Goal: Transaction & Acquisition: Download file/media

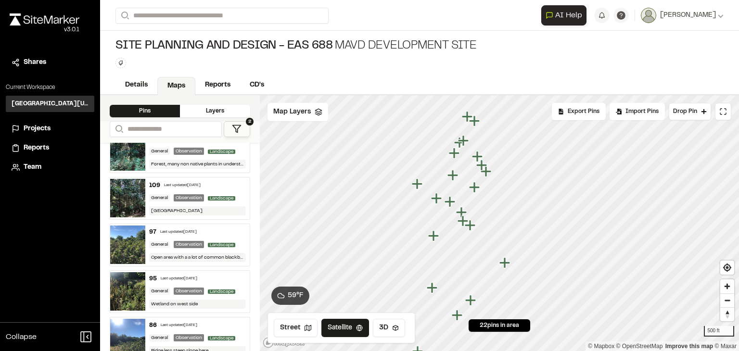
scroll to position [340, 0]
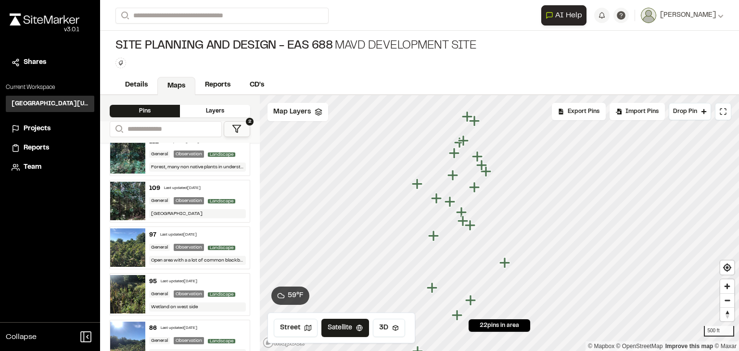
click at [165, 240] on div "97 Last updated [DATE] General Observation Landscape Open area with a a lot of …" at bounding box center [197, 248] width 105 height 42
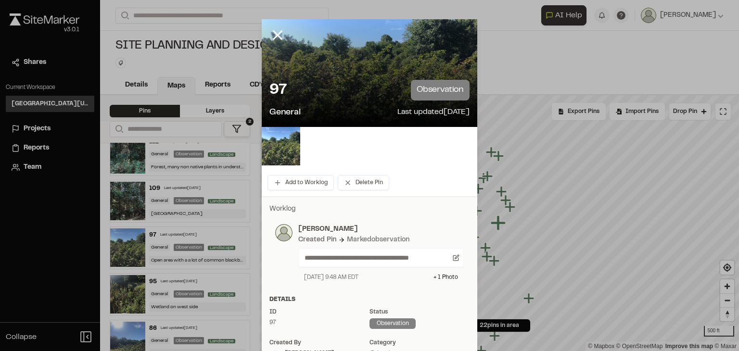
drag, startPoint x: 296, startPoint y: 27, endPoint x: 414, endPoint y: 43, distance: 118.4
click at [414, 43] on div "97 observation General Last updated [DATE]" at bounding box center [370, 73] width 216 height 108
click at [278, 142] on img at bounding box center [281, 146] width 38 height 38
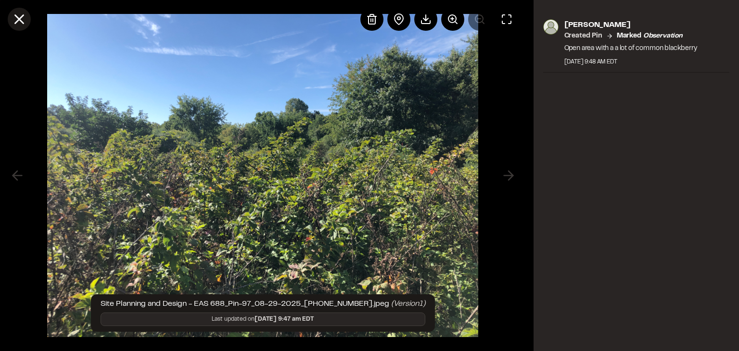
click at [17, 18] on line at bounding box center [19, 19] width 8 height 8
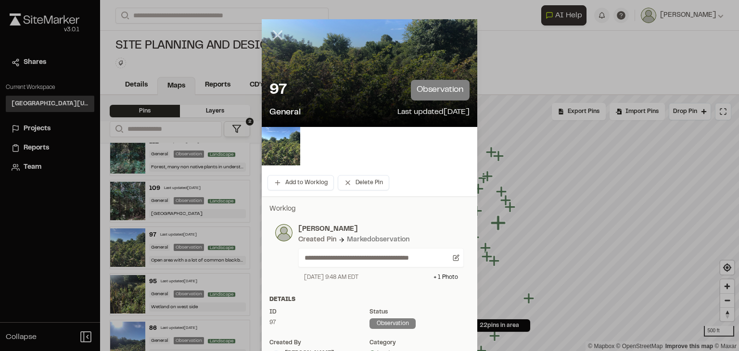
click at [274, 37] on icon at bounding box center [277, 35] width 16 height 16
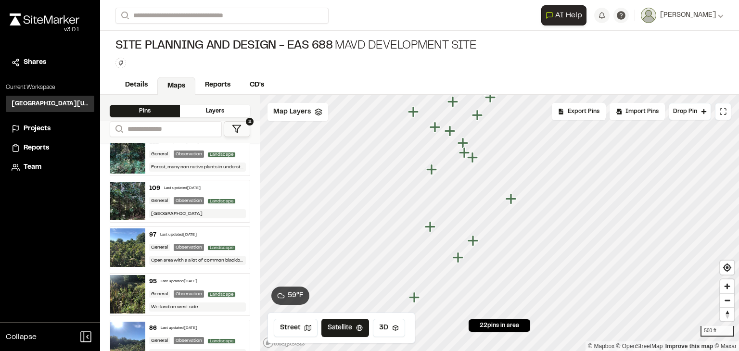
click at [474, 243] on icon "Map marker" at bounding box center [474, 241] width 13 height 13
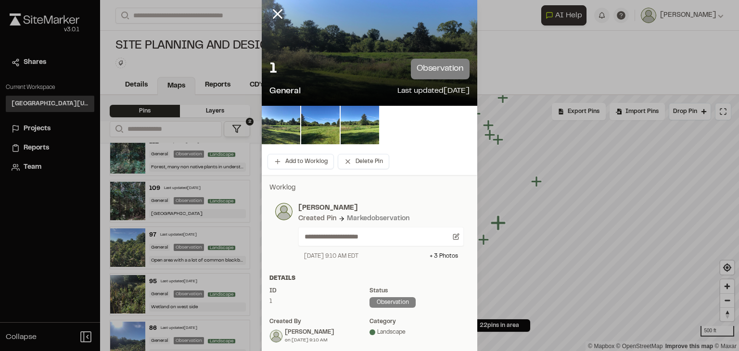
scroll to position [0, 0]
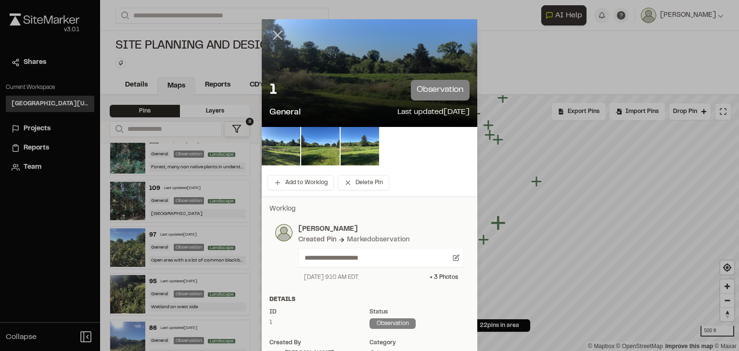
click at [275, 30] on icon at bounding box center [277, 35] width 16 height 16
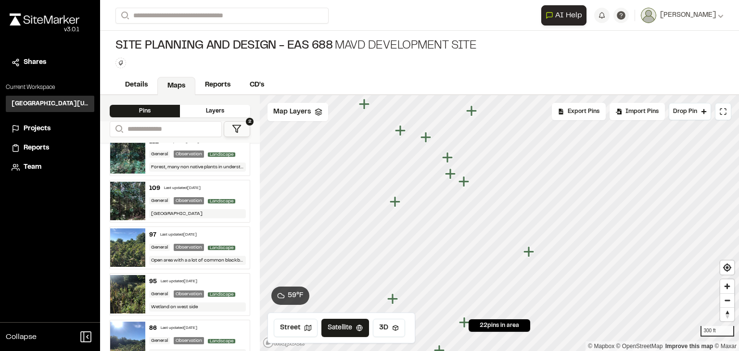
click at [464, 181] on icon "Map marker" at bounding box center [464, 181] width 11 height 11
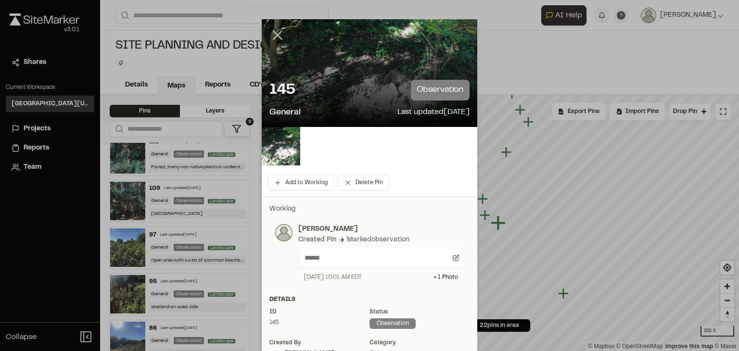
click at [274, 37] on line at bounding box center [278, 35] width 8 height 8
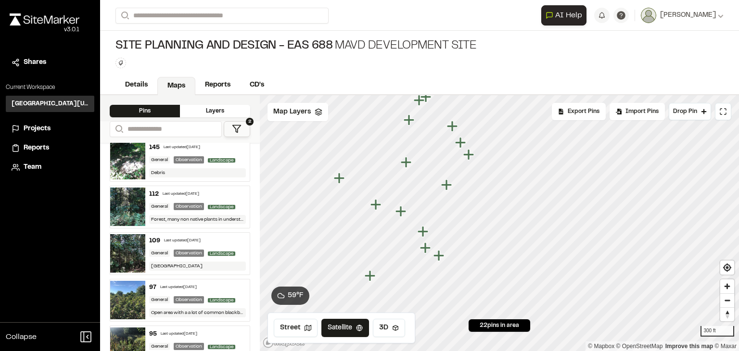
scroll to position [289, 0]
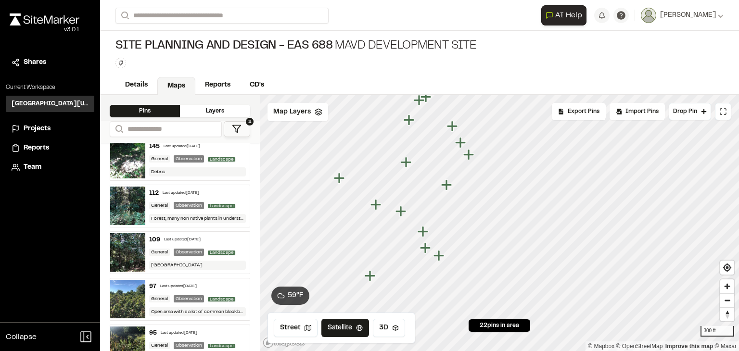
click at [168, 243] on div "109 Last updated [DATE] General Observation Landscape [GEOGRAPHIC_DATA]" at bounding box center [197, 253] width 105 height 42
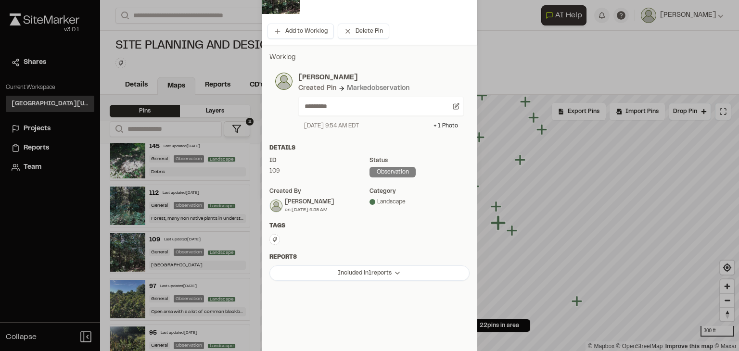
scroll to position [126, 0]
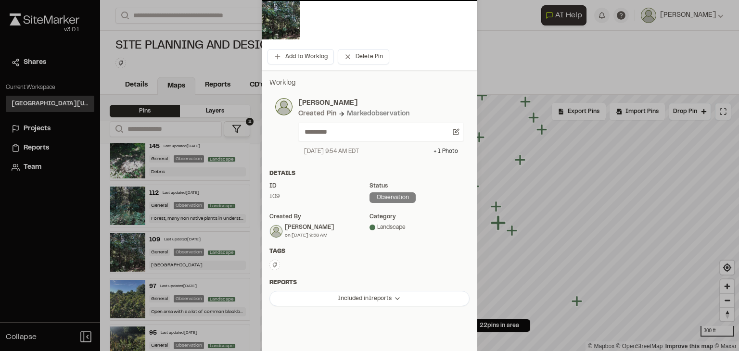
drag, startPoint x: 330, startPoint y: 12, endPoint x: 365, endPoint y: 14, distance: 35.2
click at [365, 14] on div at bounding box center [370, 20] width 216 height 38
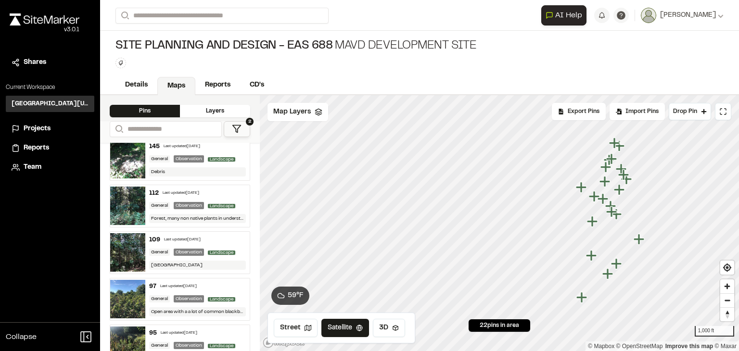
click at [154, 243] on div "109 Last updated [DATE] General Observation Landscape [GEOGRAPHIC_DATA]" at bounding box center [197, 253] width 105 height 42
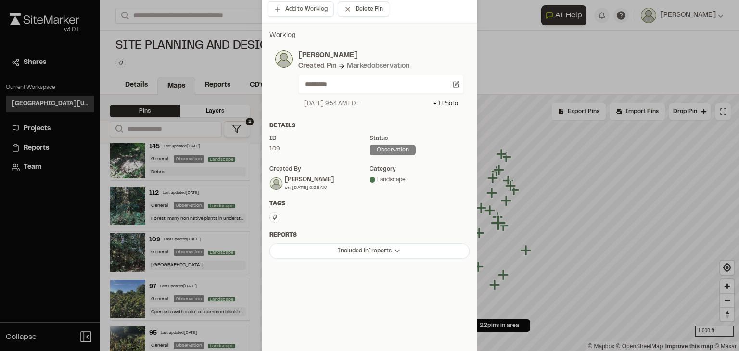
scroll to position [0, 0]
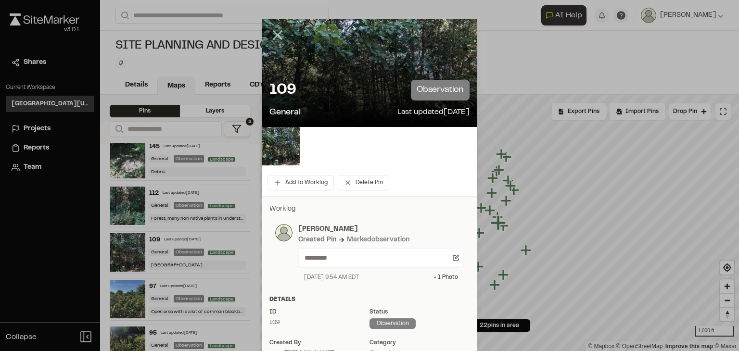
click at [275, 35] on icon at bounding box center [277, 35] width 16 height 16
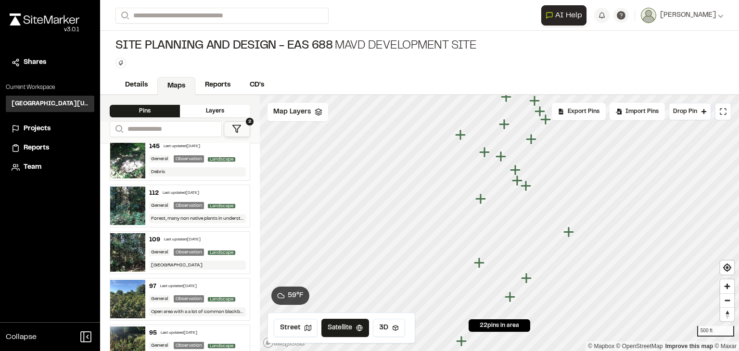
click at [479, 264] on icon "Map marker" at bounding box center [479, 262] width 11 height 11
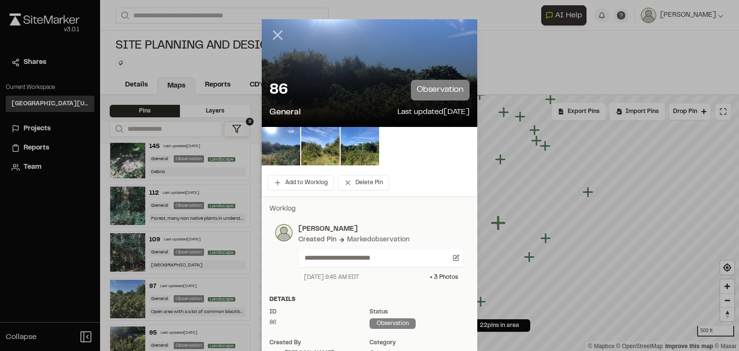
click at [274, 38] on line at bounding box center [278, 35] width 8 height 8
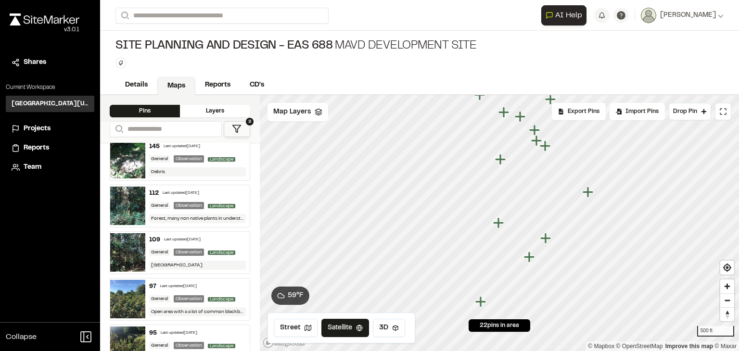
click at [547, 241] on icon "Map marker" at bounding box center [545, 238] width 11 height 11
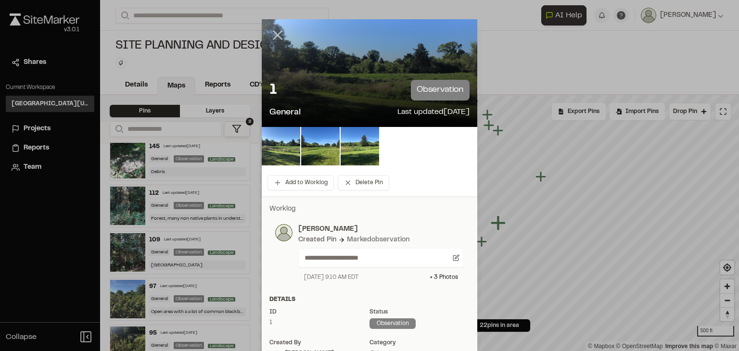
click at [269, 33] on icon at bounding box center [277, 35] width 16 height 16
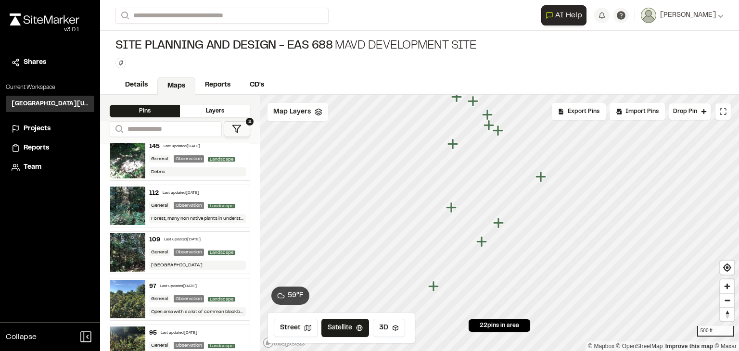
click at [434, 288] on icon "Map marker" at bounding box center [433, 286] width 11 height 11
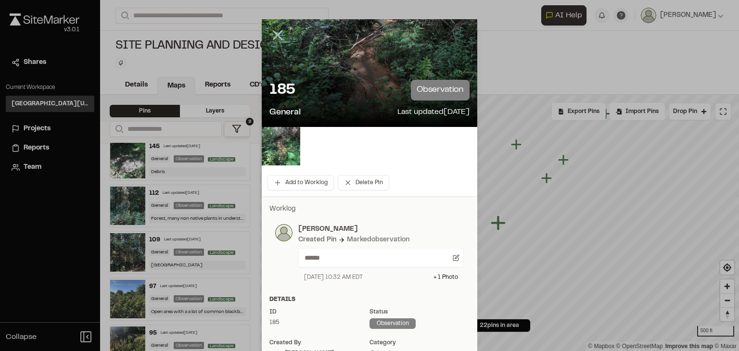
click at [274, 38] on line at bounding box center [278, 35] width 8 height 8
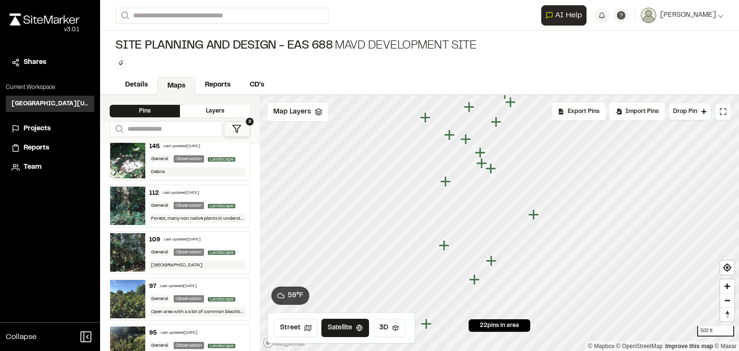
click at [446, 184] on icon "Map marker" at bounding box center [445, 181] width 11 height 11
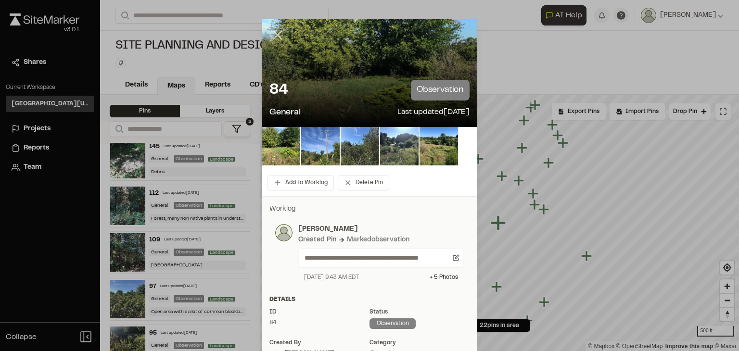
click at [274, 38] on icon at bounding box center [277, 35] width 16 height 16
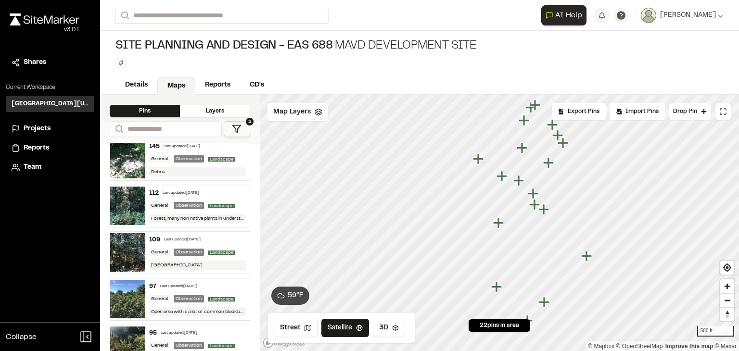
click at [546, 212] on icon "Map marker" at bounding box center [544, 210] width 13 height 13
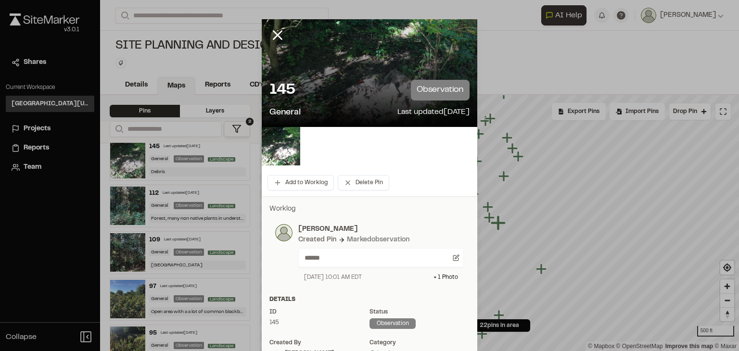
click at [271, 36] on icon at bounding box center [277, 35] width 16 height 16
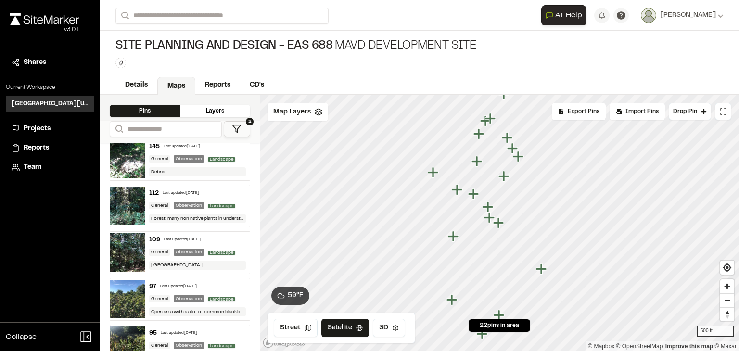
click at [475, 195] on icon "Map marker" at bounding box center [474, 194] width 13 height 13
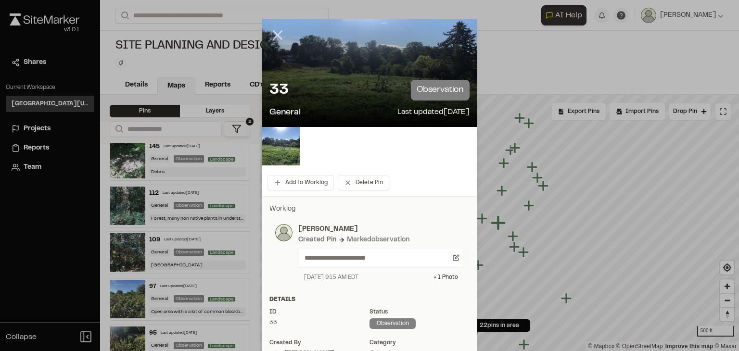
click at [272, 35] on icon at bounding box center [277, 35] width 16 height 16
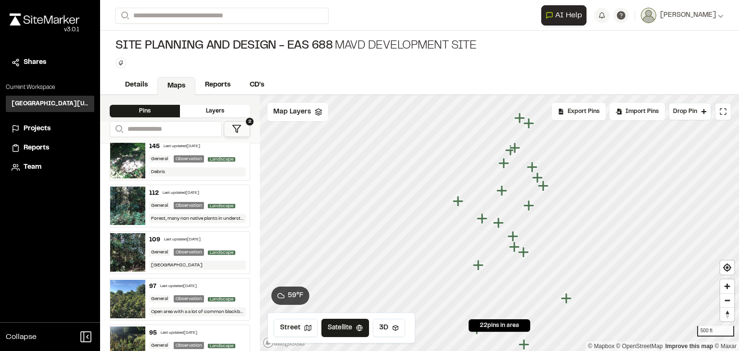
click at [483, 220] on icon "Map marker" at bounding box center [482, 218] width 11 height 11
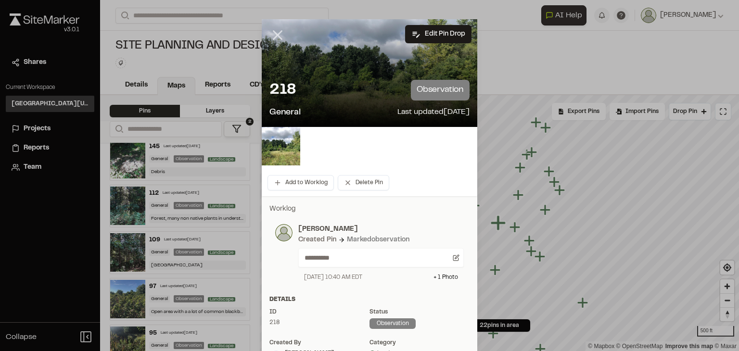
click at [274, 34] on line at bounding box center [278, 35] width 8 height 8
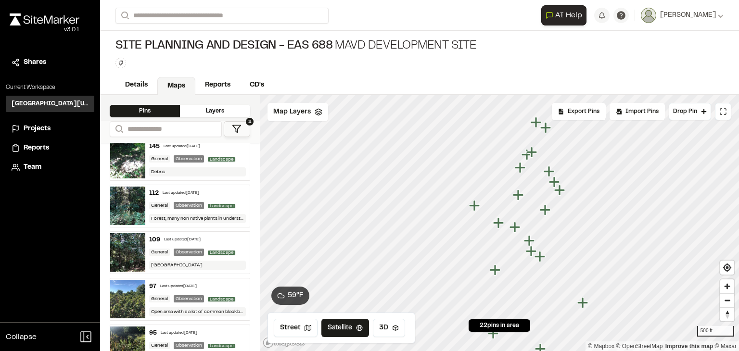
click at [475, 208] on icon "Map marker" at bounding box center [474, 205] width 11 height 11
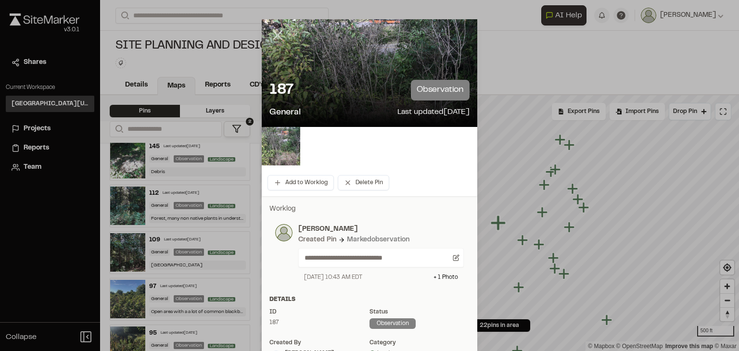
click at [274, 38] on icon at bounding box center [277, 35] width 16 height 16
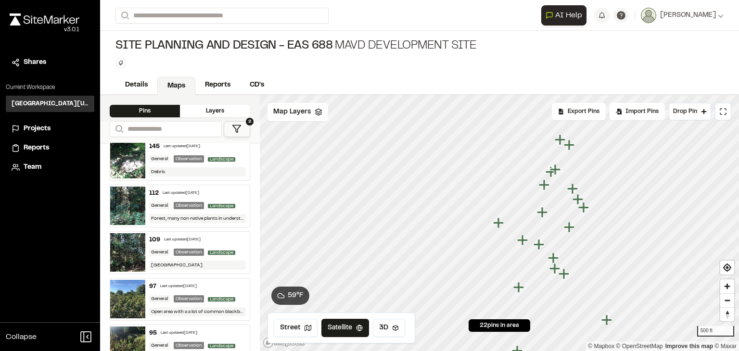
click at [543, 215] on icon "Map marker" at bounding box center [542, 212] width 11 height 11
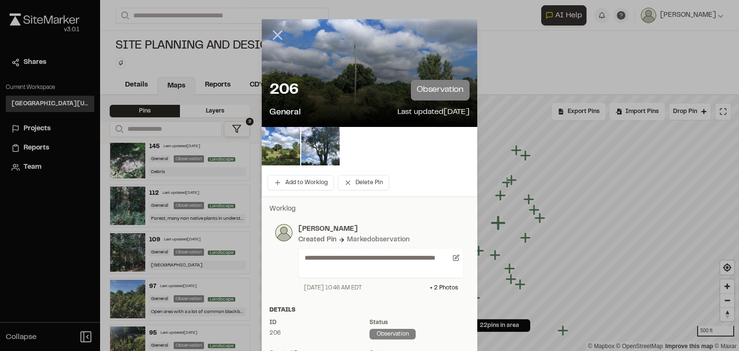
click at [269, 34] on icon at bounding box center [277, 35] width 16 height 16
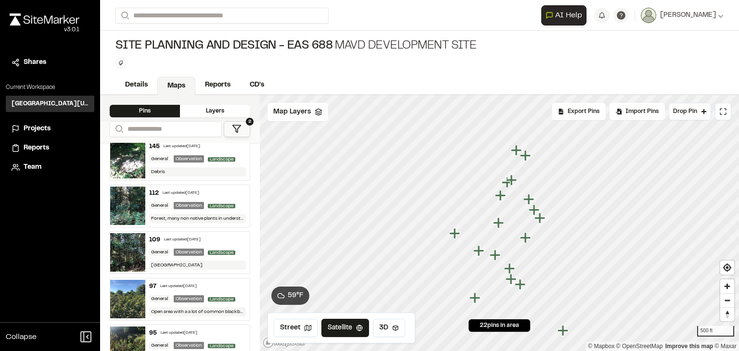
click at [527, 239] on icon "Map marker" at bounding box center [526, 238] width 13 height 13
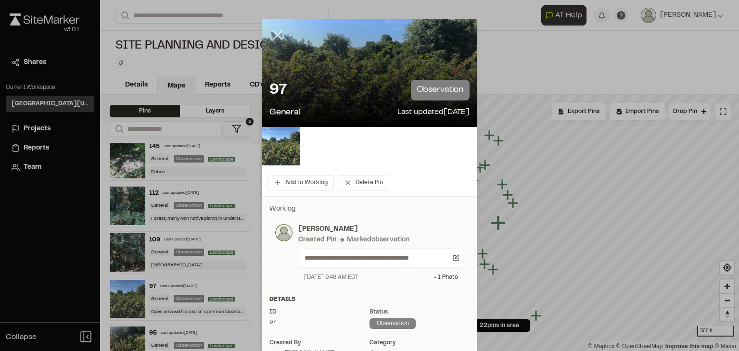
click at [269, 35] on icon at bounding box center [277, 35] width 16 height 16
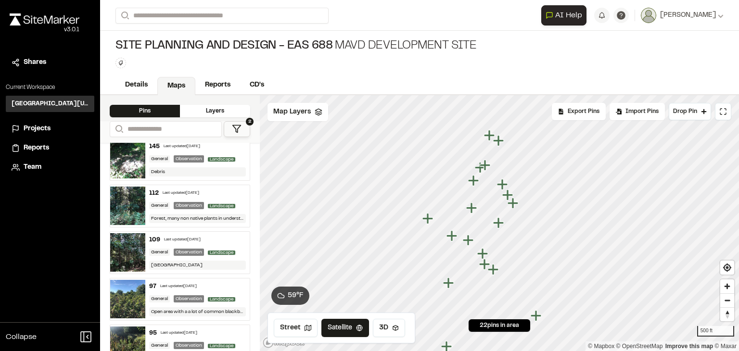
click at [518, 205] on icon "Map marker" at bounding box center [514, 203] width 13 height 13
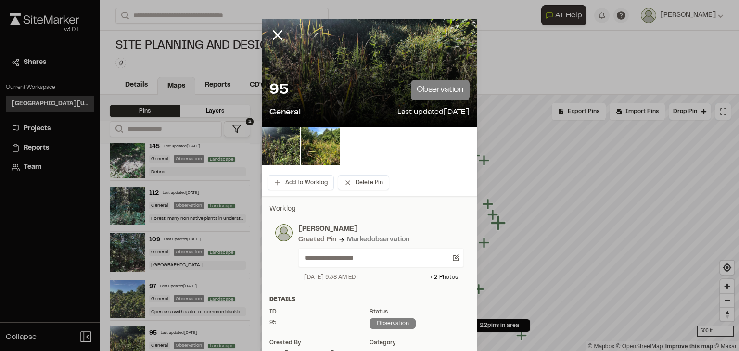
click at [271, 35] on icon at bounding box center [277, 35] width 16 height 16
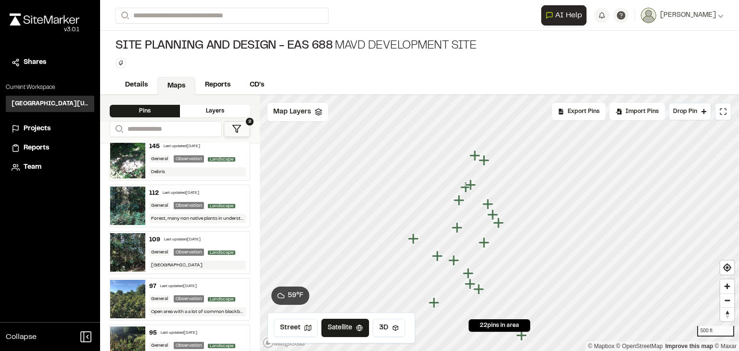
click at [458, 202] on icon "Map marker" at bounding box center [459, 200] width 11 height 11
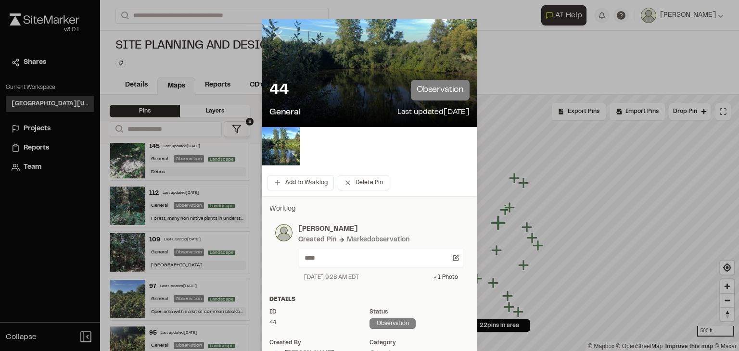
click at [271, 35] on icon at bounding box center [277, 35] width 16 height 16
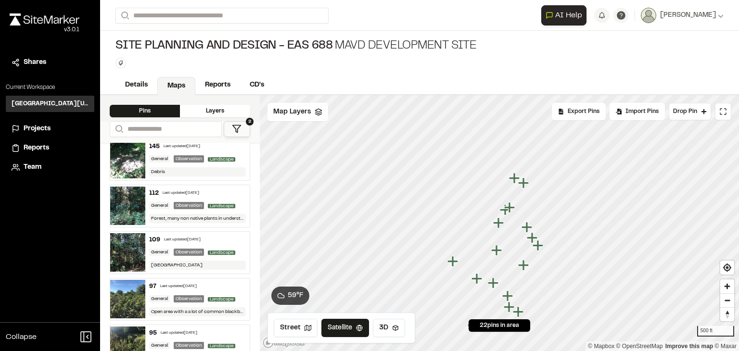
click at [515, 211] on icon "Map marker" at bounding box center [510, 208] width 13 height 13
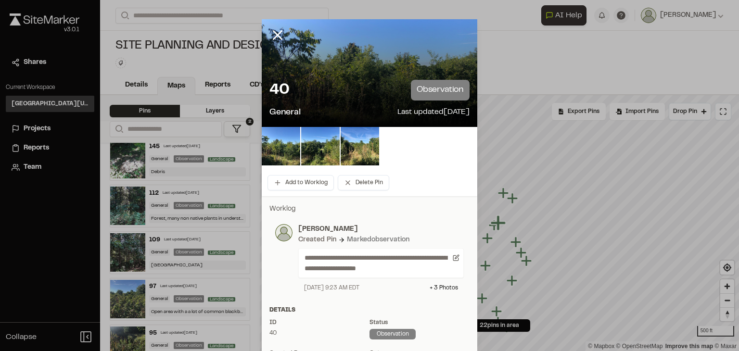
drag, startPoint x: 276, startPoint y: 36, endPoint x: 322, endPoint y: 120, distance: 96.2
click at [276, 35] on icon at bounding box center [277, 35] width 16 height 16
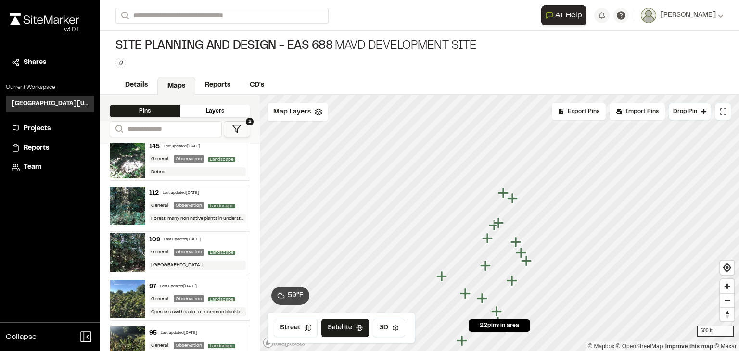
click at [517, 238] on icon "Map marker" at bounding box center [516, 242] width 11 height 11
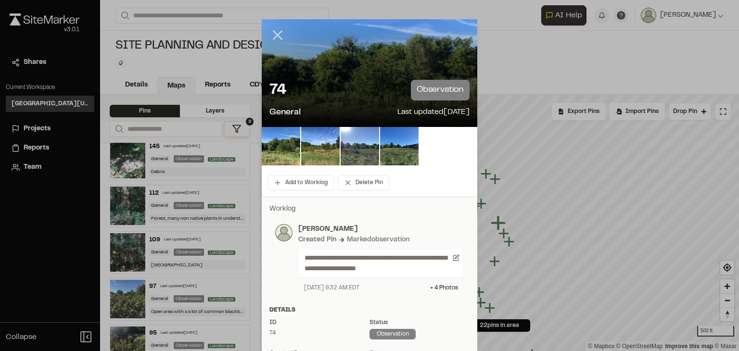
click at [274, 33] on line at bounding box center [278, 35] width 8 height 8
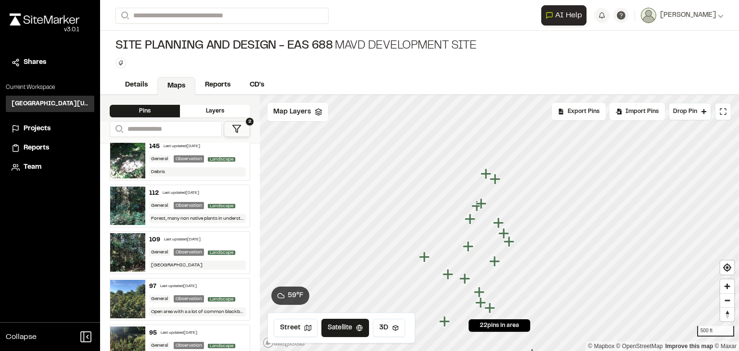
click at [503, 235] on icon "Map marker" at bounding box center [504, 233] width 11 height 11
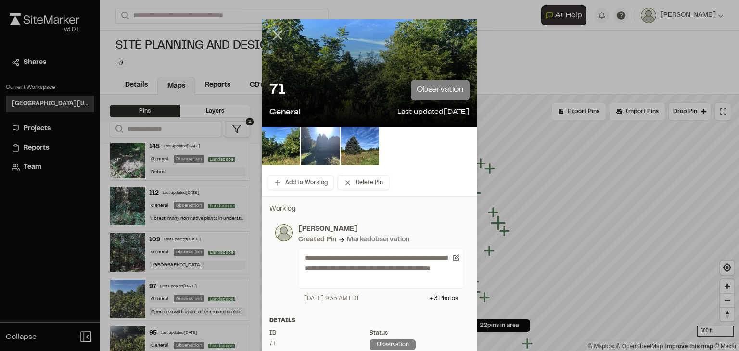
click at [274, 30] on icon at bounding box center [277, 35] width 16 height 16
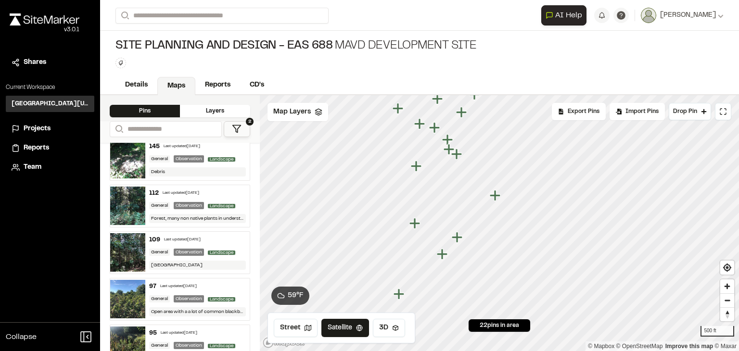
click at [443, 256] on icon "Map marker" at bounding box center [442, 254] width 11 height 11
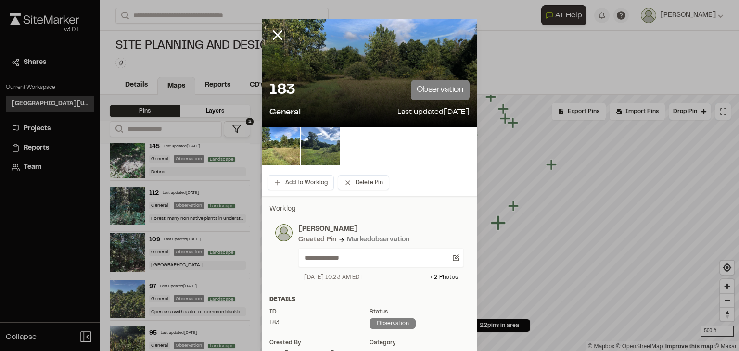
click at [272, 25] on div at bounding box center [285, 42] width 46 height 46
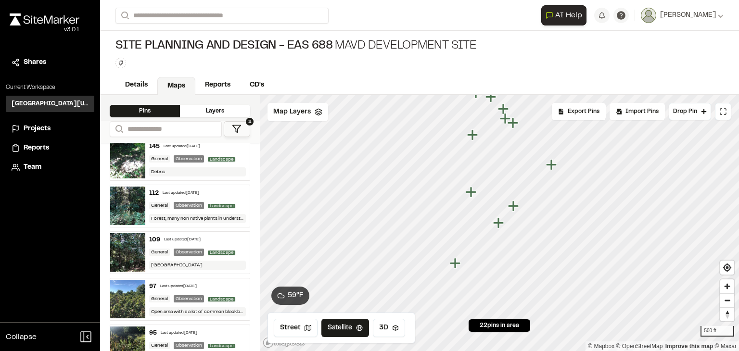
click at [456, 266] on icon "Map marker" at bounding box center [455, 263] width 11 height 11
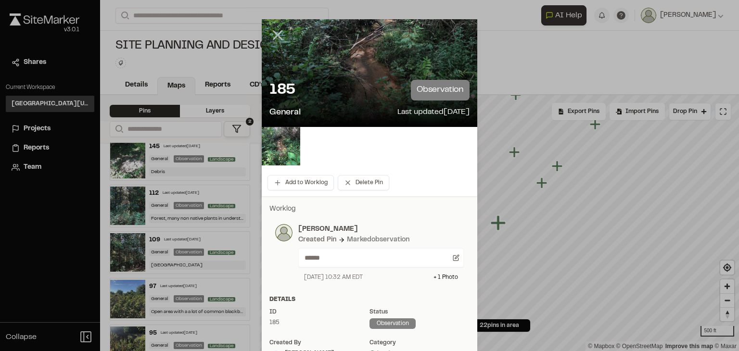
click at [274, 37] on line at bounding box center [278, 35] width 8 height 8
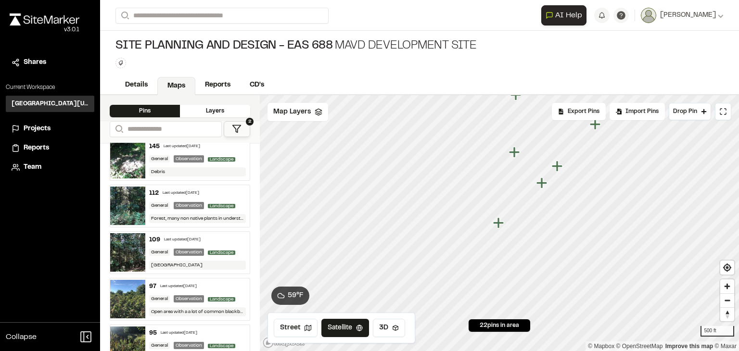
click at [516, 156] on icon "Map marker" at bounding box center [514, 152] width 11 height 11
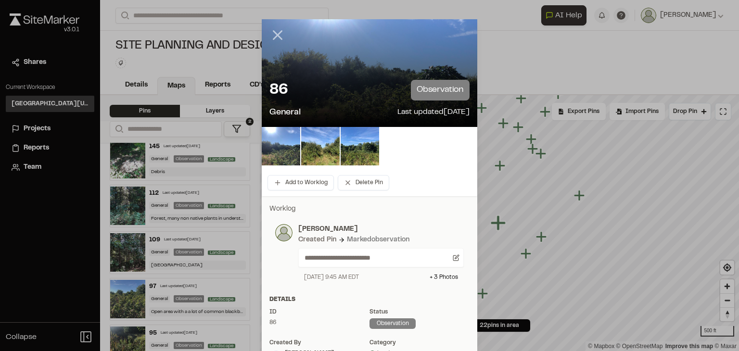
click at [270, 36] on icon at bounding box center [277, 35] width 16 height 16
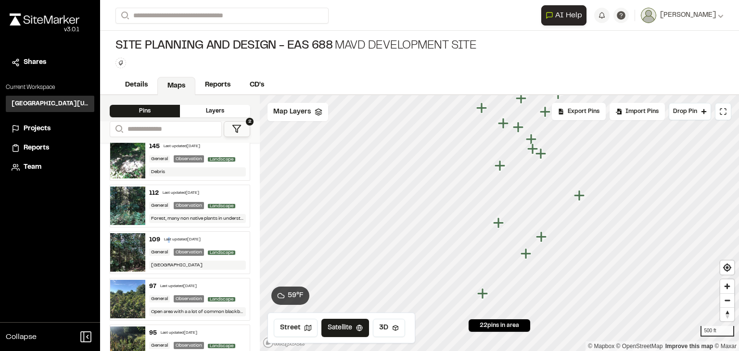
click at [165, 241] on div "109 Last updated [DATE]" at bounding box center [197, 240] width 97 height 9
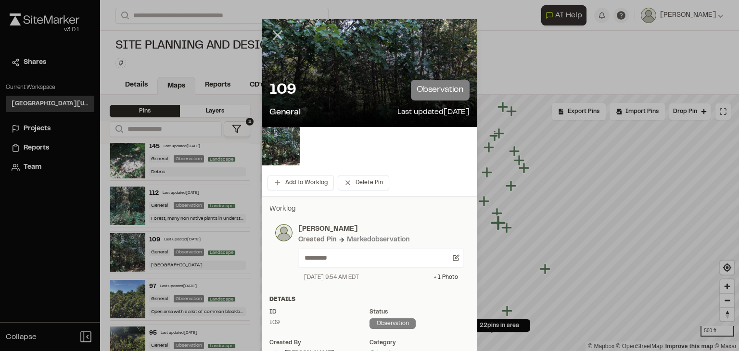
click at [275, 33] on line at bounding box center [278, 35] width 8 height 8
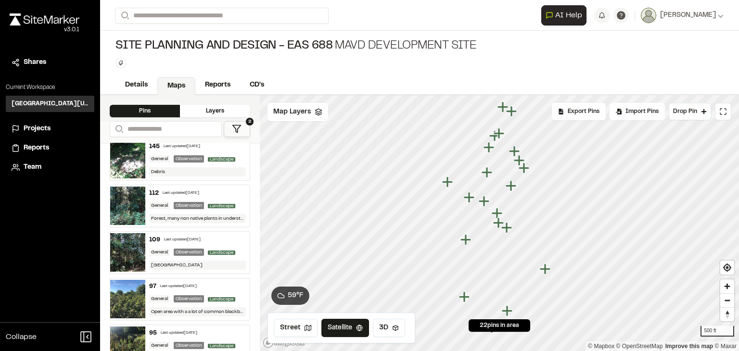
click at [499, 225] on icon "Map marker" at bounding box center [498, 223] width 11 height 11
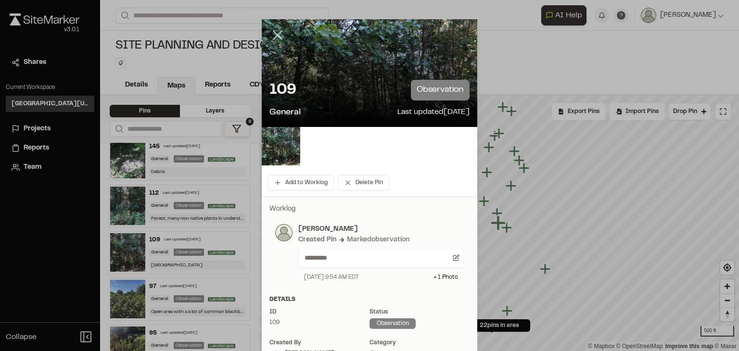
click at [273, 35] on icon at bounding box center [277, 35] width 16 height 16
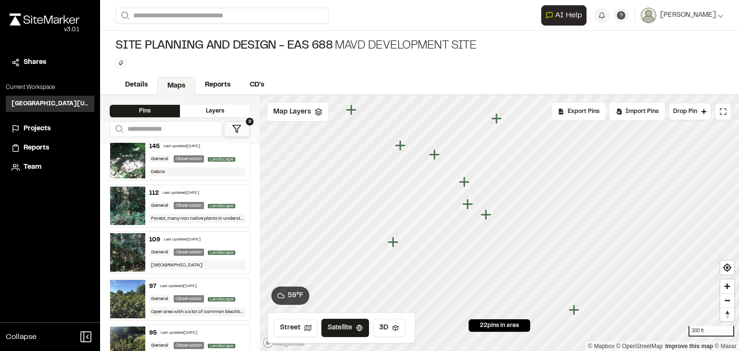
click at [189, 239] on div "Last updated [DATE]" at bounding box center [182, 240] width 37 height 6
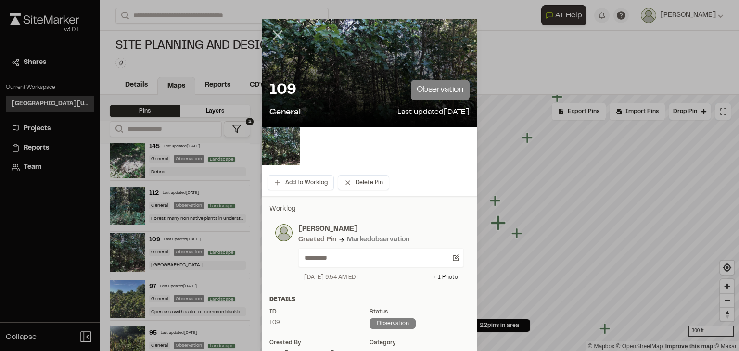
click at [271, 35] on icon at bounding box center [277, 35] width 16 height 16
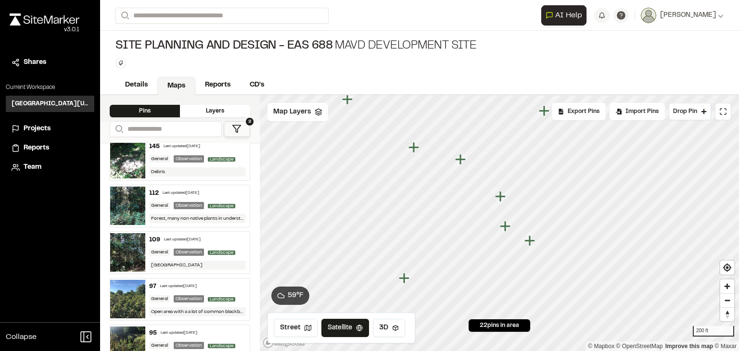
click at [178, 237] on div "Last updated [DATE]" at bounding box center [182, 240] width 37 height 6
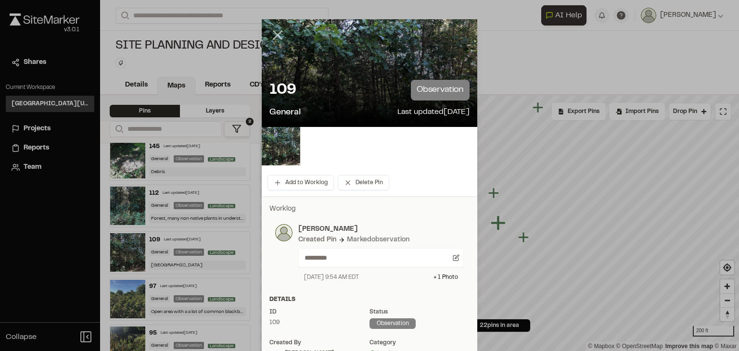
click at [275, 35] on line at bounding box center [278, 35] width 8 height 8
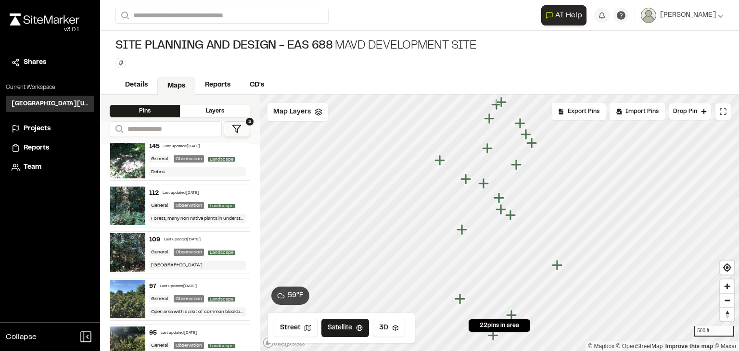
click at [503, 212] on icon "Map marker" at bounding box center [502, 210] width 13 height 13
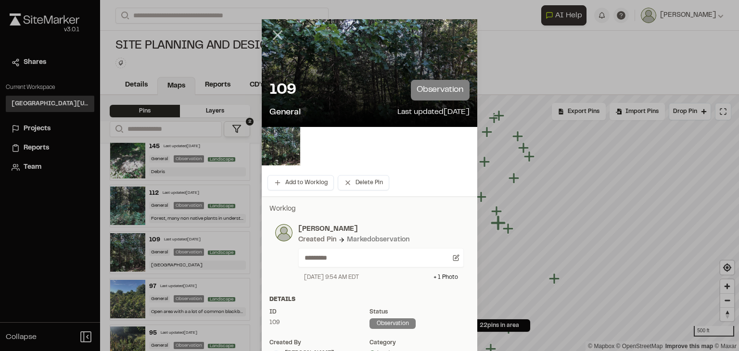
click at [272, 35] on icon at bounding box center [277, 35] width 16 height 16
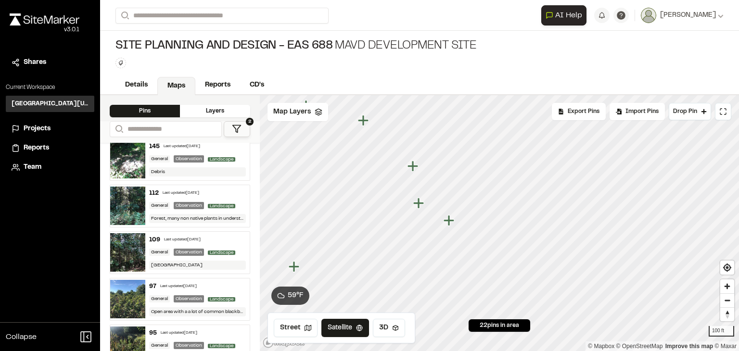
click at [420, 205] on icon "Map marker" at bounding box center [418, 203] width 11 height 11
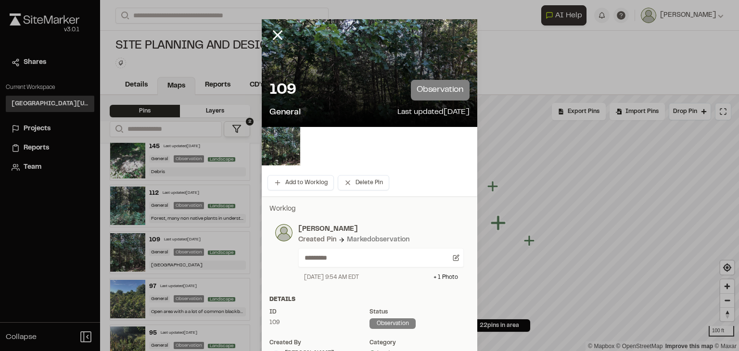
click at [272, 34] on icon at bounding box center [277, 35] width 16 height 16
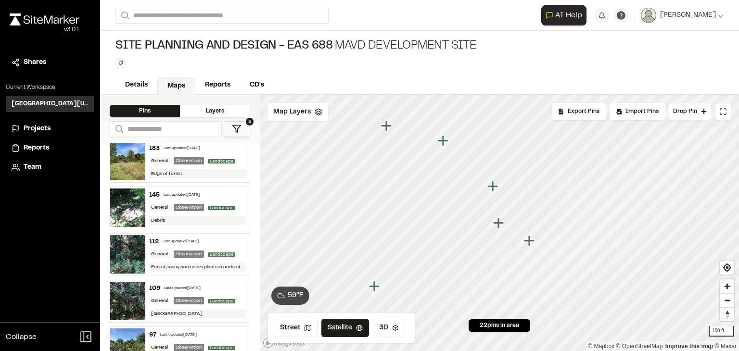
scroll to position [241, 0]
click at [154, 252] on div "General" at bounding box center [159, 253] width 21 height 7
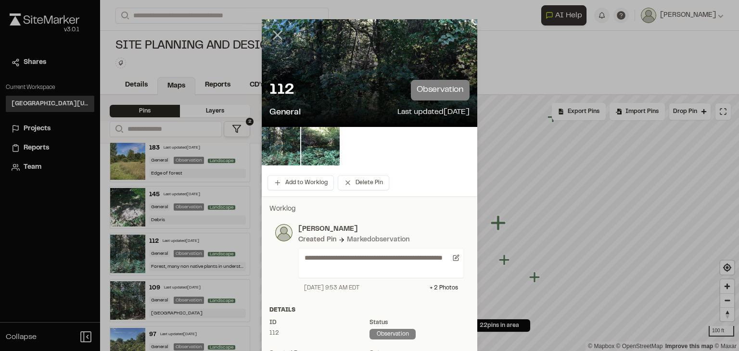
click at [272, 38] on icon at bounding box center [277, 35] width 16 height 16
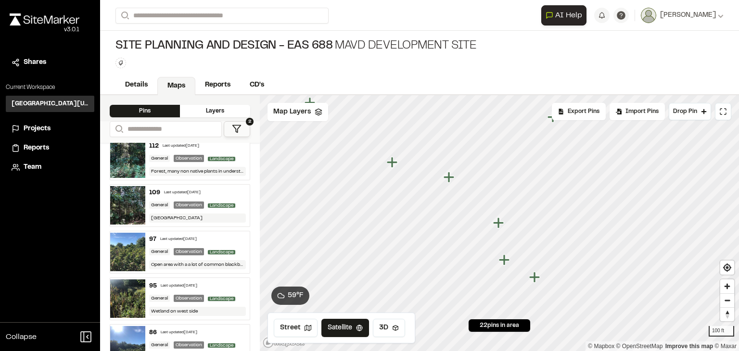
scroll to position [337, 0]
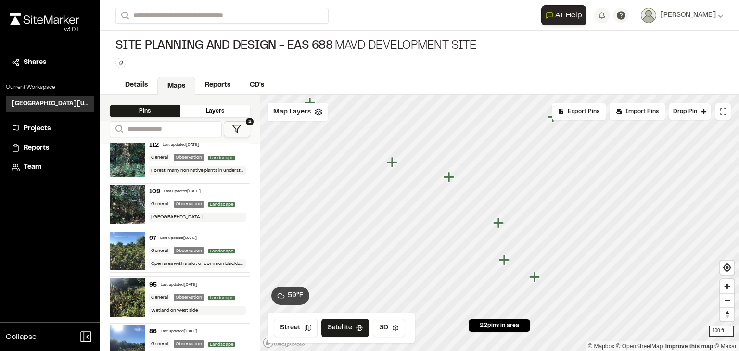
click at [154, 251] on div "General" at bounding box center [159, 250] width 21 height 7
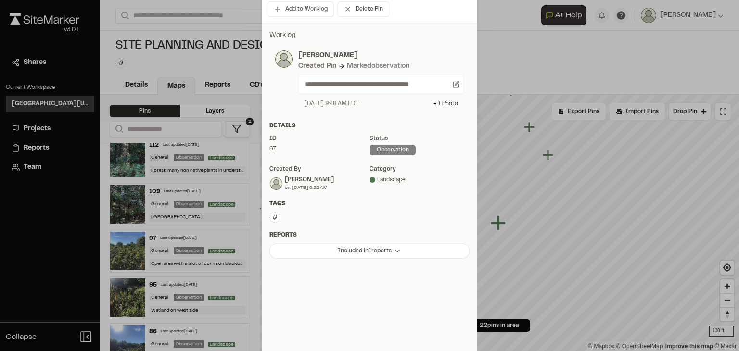
scroll to position [0, 0]
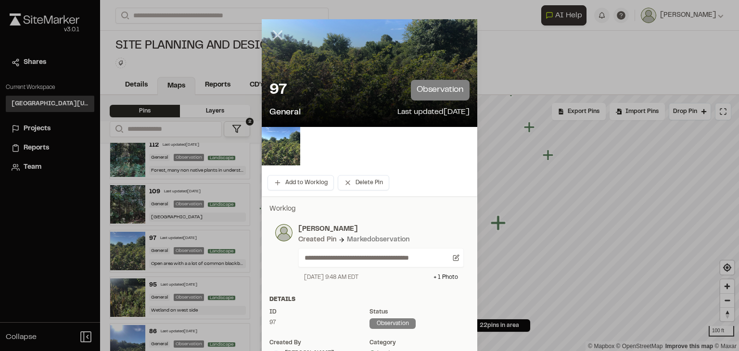
click at [275, 37] on icon at bounding box center [277, 35] width 16 height 16
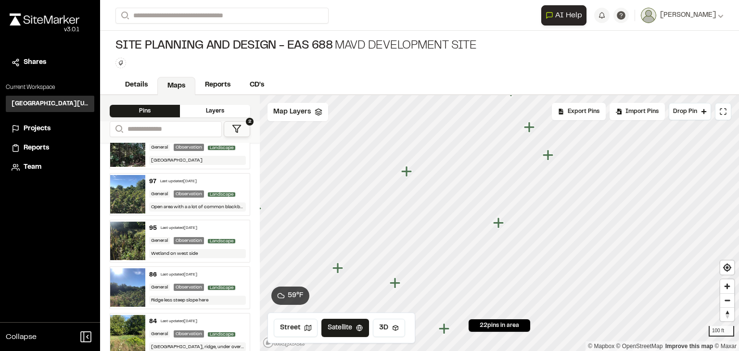
scroll to position [385, 0]
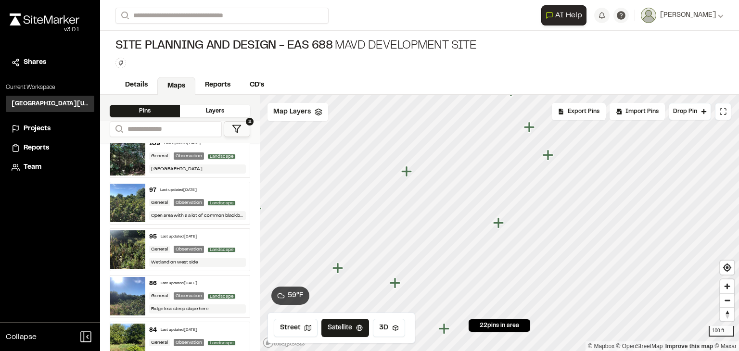
click at [165, 246] on div "General" at bounding box center [159, 249] width 21 height 7
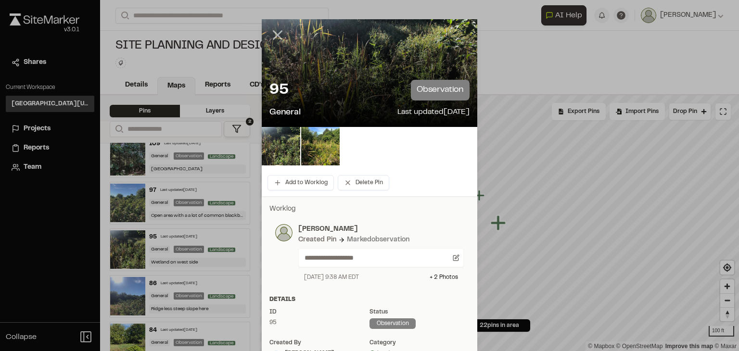
click at [275, 39] on icon at bounding box center [277, 35] width 16 height 16
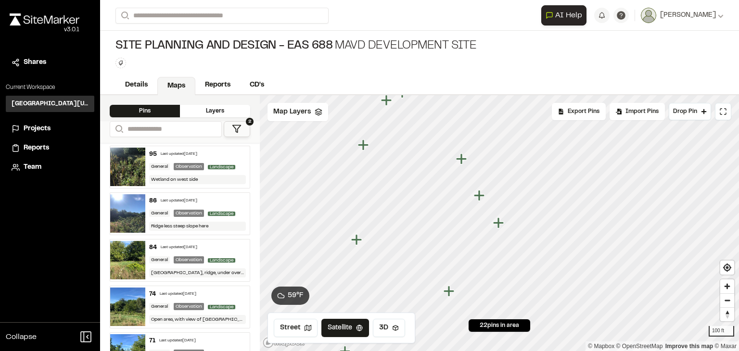
scroll to position [481, 0]
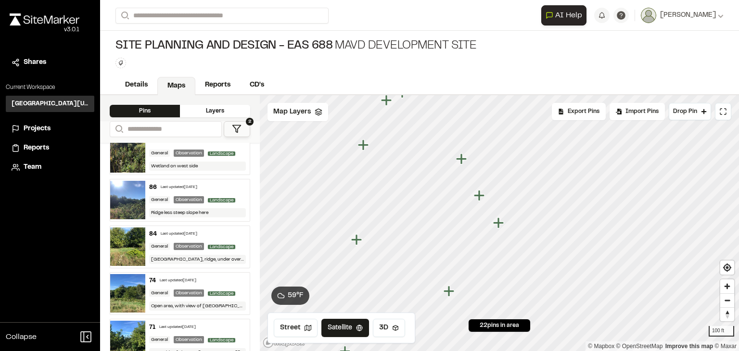
click at [167, 245] on div "General" at bounding box center [159, 246] width 21 height 7
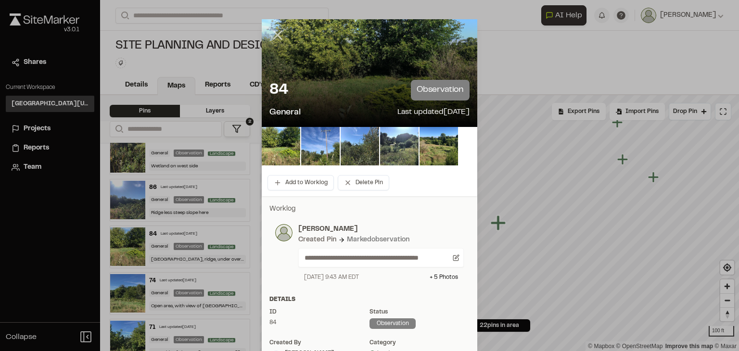
click at [274, 40] on icon at bounding box center [277, 35] width 16 height 16
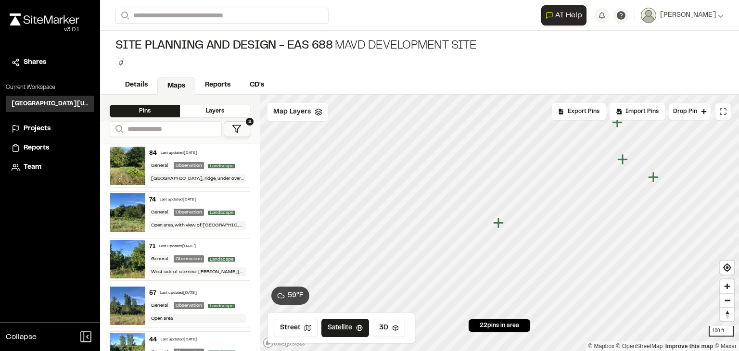
scroll to position [577, 0]
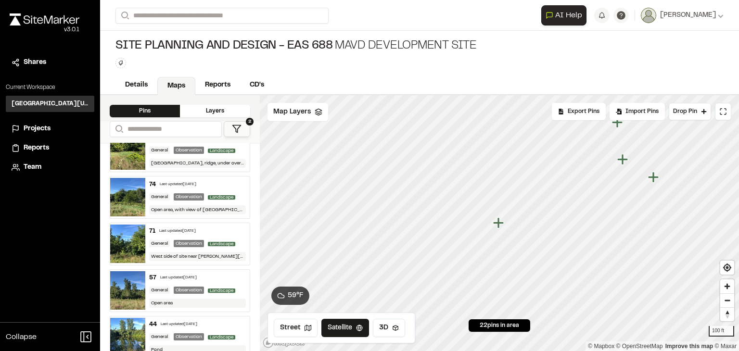
click at [180, 252] on div "West side of site near [PERSON_NAME][GEOGRAPHIC_DATA], occasional loud noise (e…" at bounding box center [197, 256] width 97 height 9
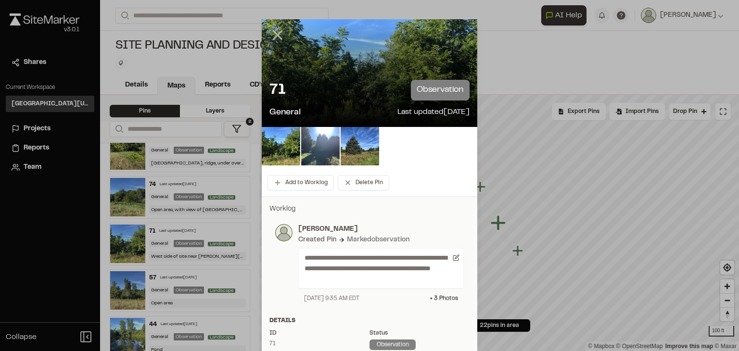
click at [275, 36] on line at bounding box center [278, 35] width 8 height 8
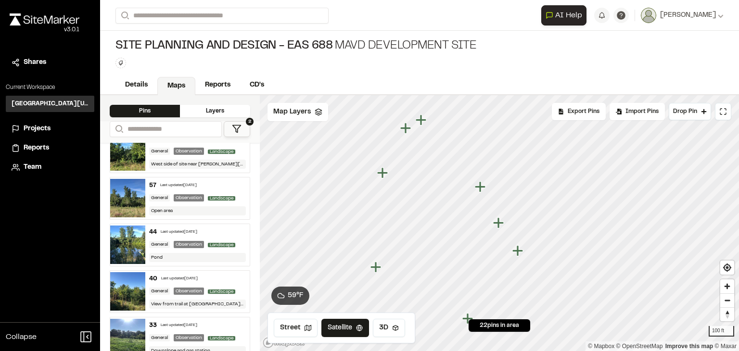
scroll to position [674, 0]
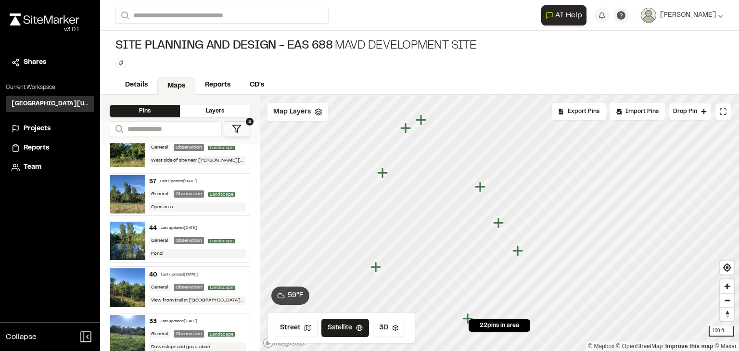
click at [173, 289] on div "40 Last updated [DATE] General Observation Landscape View from trail at [GEOGRA…" at bounding box center [197, 288] width 105 height 42
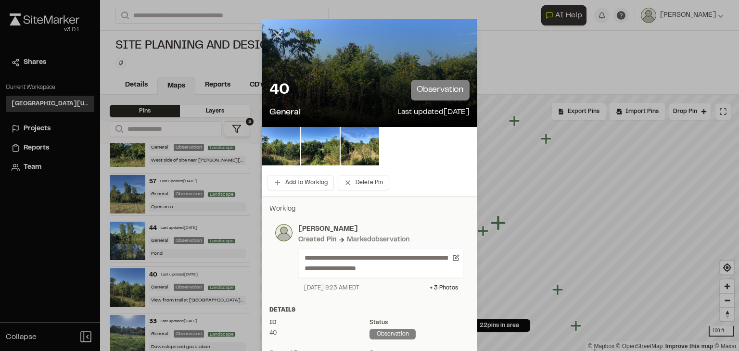
click at [274, 37] on line at bounding box center [278, 35] width 8 height 8
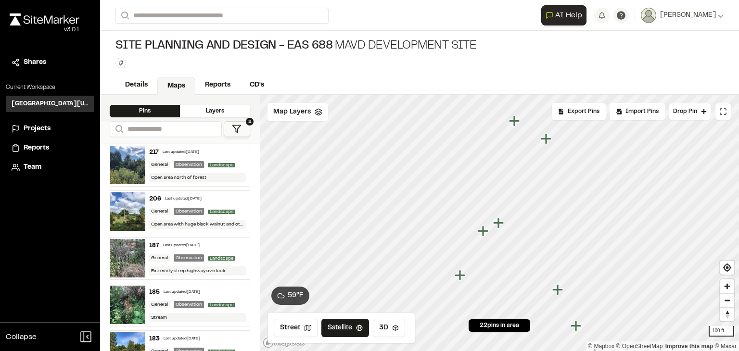
scroll to position [0, 0]
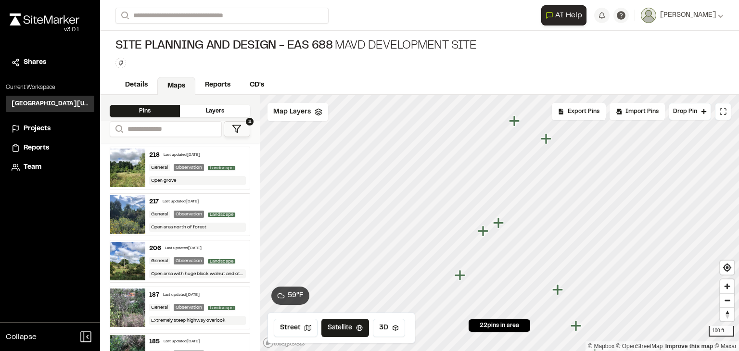
click at [160, 261] on div "General" at bounding box center [159, 260] width 21 height 7
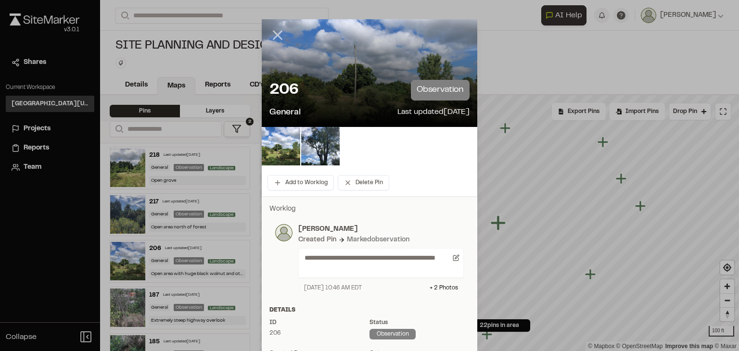
click at [275, 38] on icon at bounding box center [277, 35] width 16 height 16
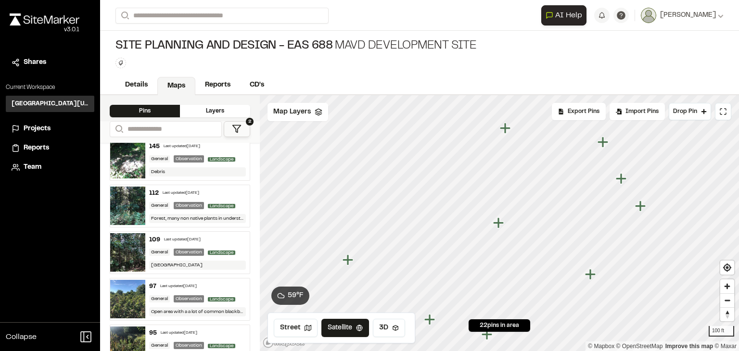
scroll to position [337, 0]
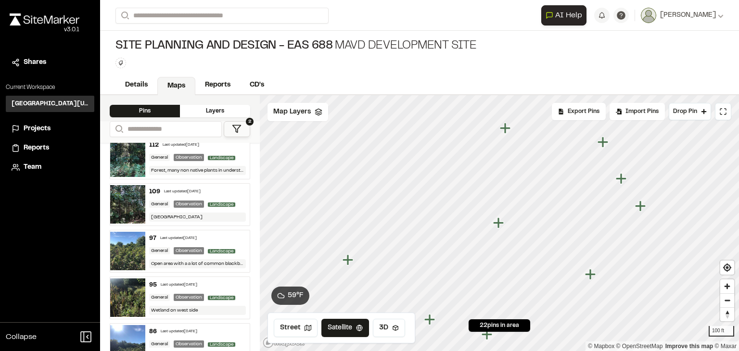
click at [154, 247] on div "General" at bounding box center [159, 250] width 21 height 7
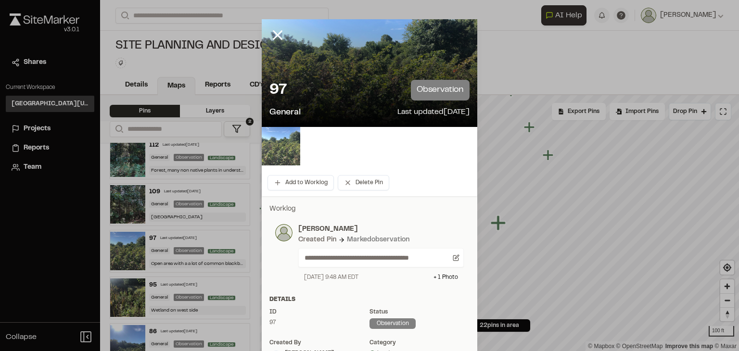
click at [278, 149] on img at bounding box center [281, 146] width 38 height 38
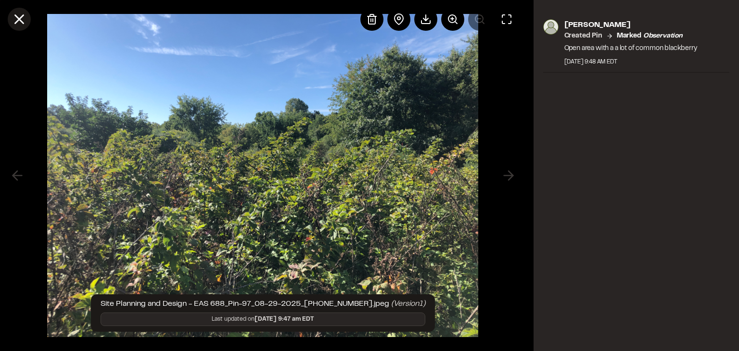
click at [20, 20] on line at bounding box center [19, 19] width 8 height 8
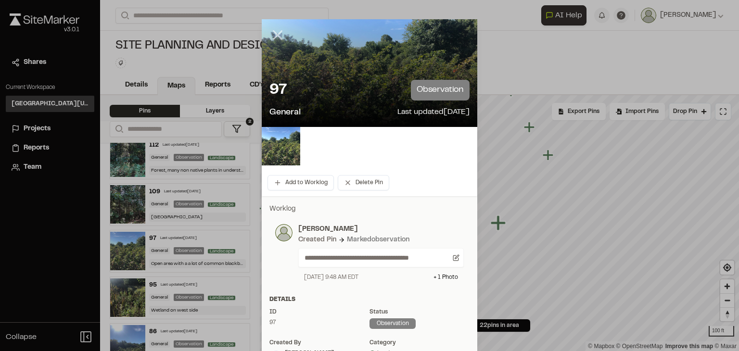
click at [269, 36] on icon at bounding box center [277, 35] width 16 height 16
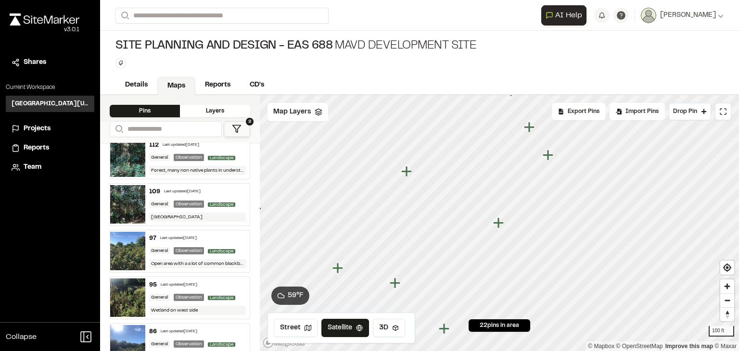
click at [500, 223] on icon "Map marker" at bounding box center [498, 223] width 11 height 11
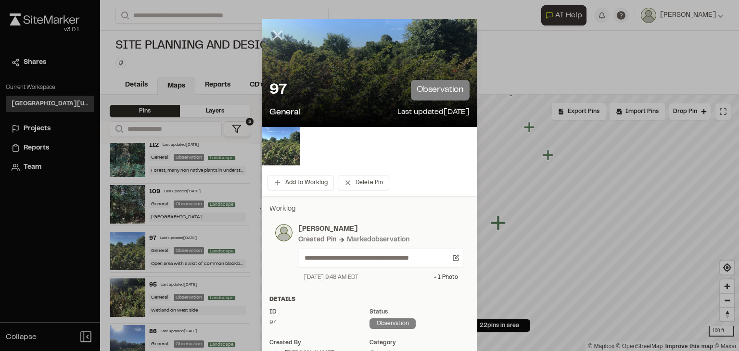
click at [275, 33] on icon at bounding box center [277, 35] width 16 height 16
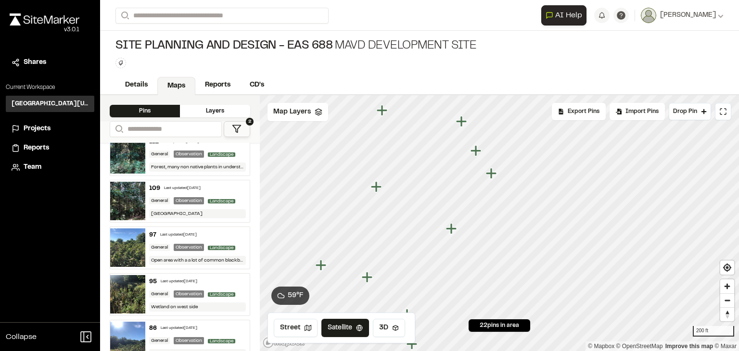
scroll to position [0, 0]
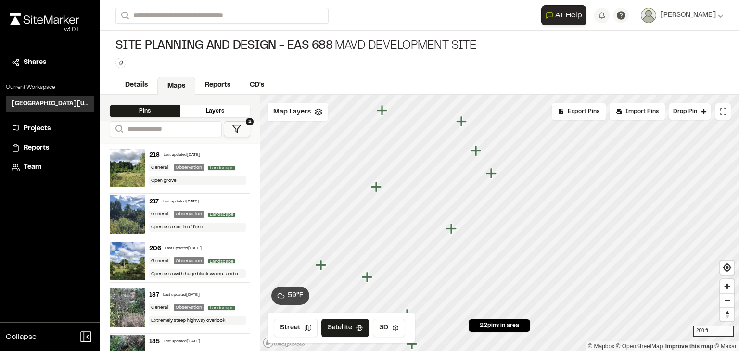
click at [233, 130] on icon at bounding box center [237, 129] width 10 height 10
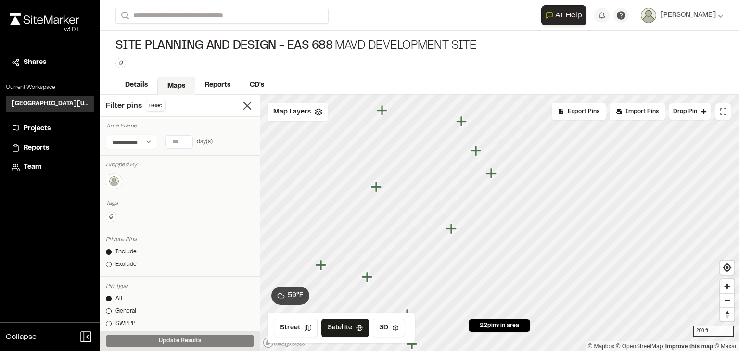
click at [114, 181] on img at bounding box center [114, 182] width 12 height 12
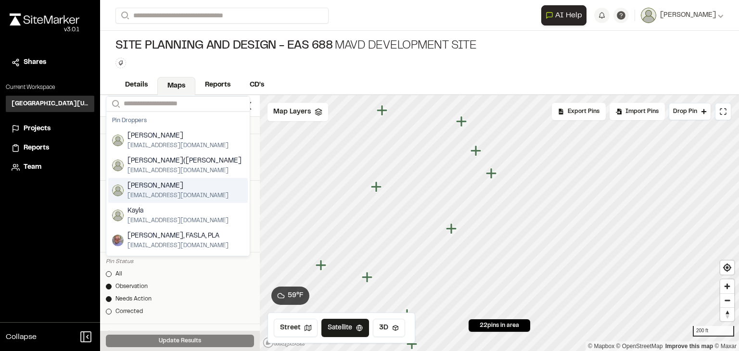
click at [149, 192] on span "[EMAIL_ADDRESS][DOMAIN_NAME]" at bounding box center [178, 196] width 101 height 9
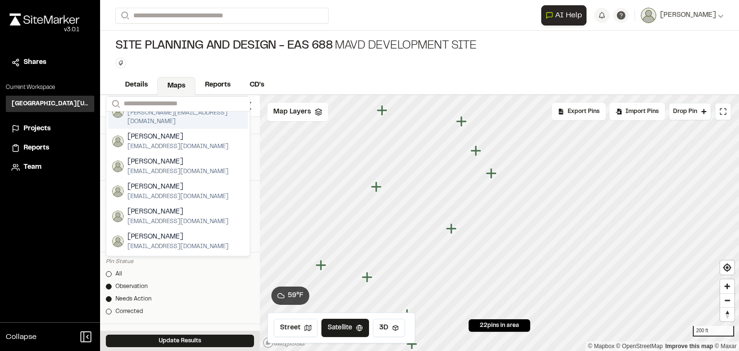
scroll to position [192, 0]
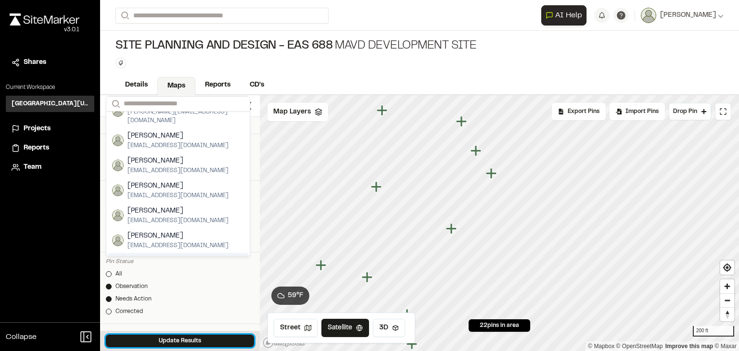
click at [178, 339] on button "Update Results" at bounding box center [180, 341] width 148 height 13
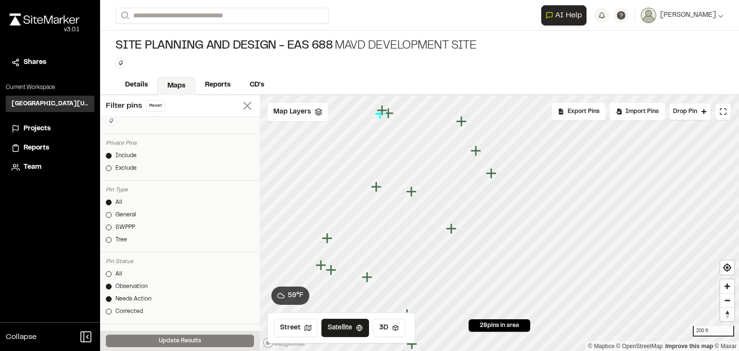
click at [241, 106] on icon at bounding box center [247, 105] width 13 height 13
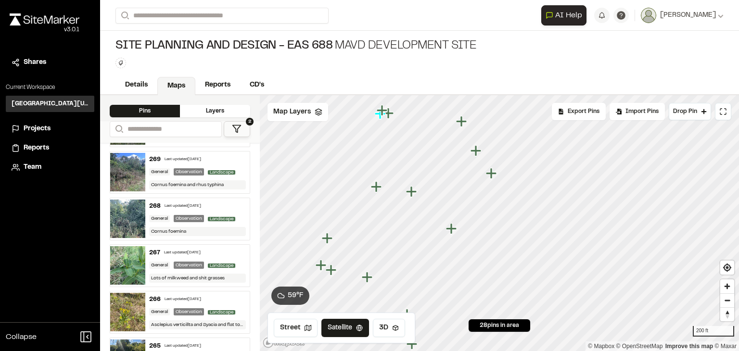
scroll to position [41, 0]
click at [158, 213] on div "268 Last updated [DATE] General Observation Landscape Cornus foemina" at bounding box center [197, 220] width 105 height 42
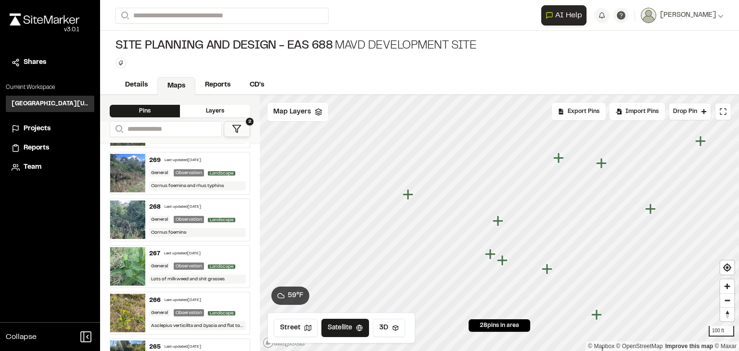
click at [166, 212] on div "268 Last updated [DATE] General Observation Landscape Cornus foemina" at bounding box center [197, 220] width 105 height 42
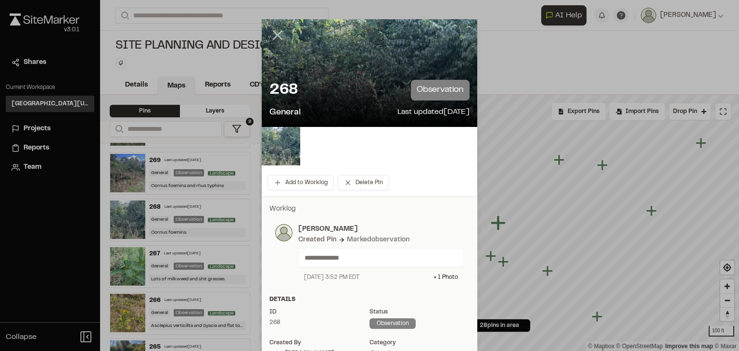
click at [277, 37] on icon at bounding box center [277, 35] width 16 height 16
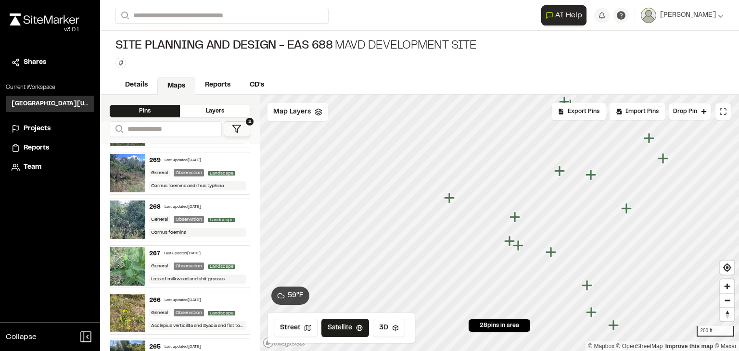
click at [517, 221] on icon "Map marker" at bounding box center [516, 217] width 13 height 13
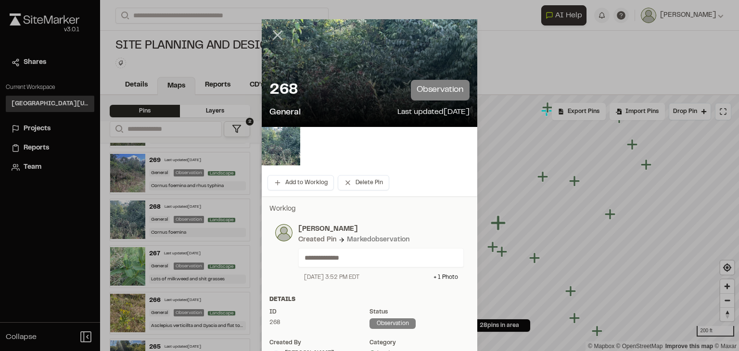
click at [271, 34] on icon at bounding box center [277, 35] width 16 height 16
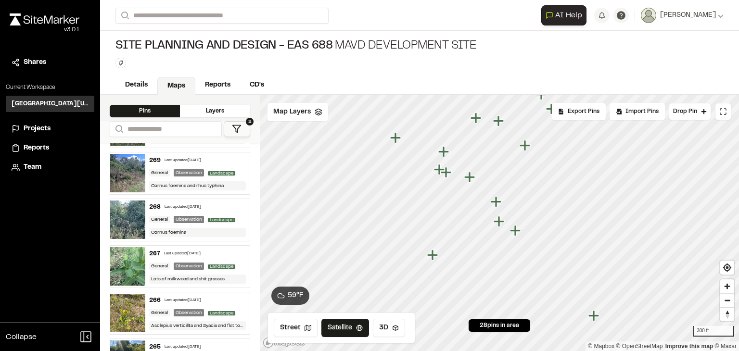
click at [500, 223] on icon "Map marker" at bounding box center [500, 222] width 13 height 13
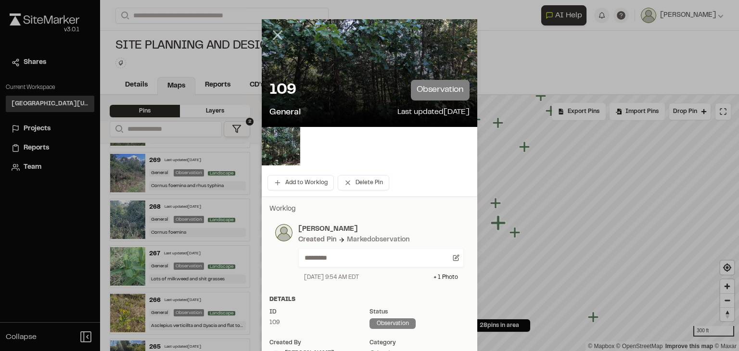
click at [272, 34] on icon at bounding box center [277, 35] width 16 height 16
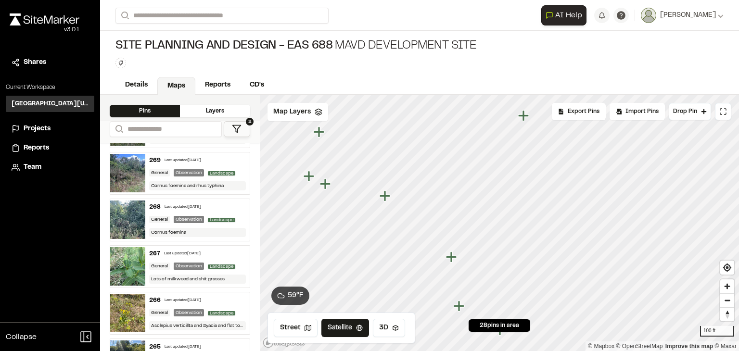
click at [524, 120] on icon "Map marker" at bounding box center [523, 115] width 11 height 11
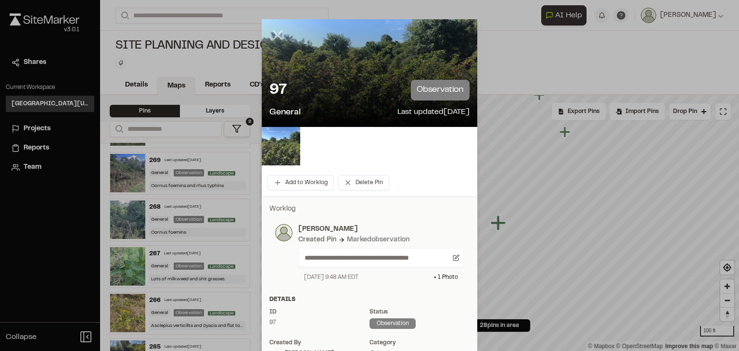
click at [272, 38] on icon at bounding box center [277, 35] width 16 height 16
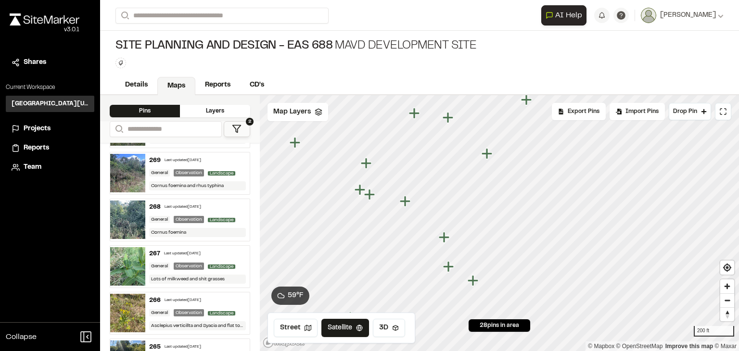
click at [367, 166] on icon "Map marker" at bounding box center [366, 163] width 11 height 11
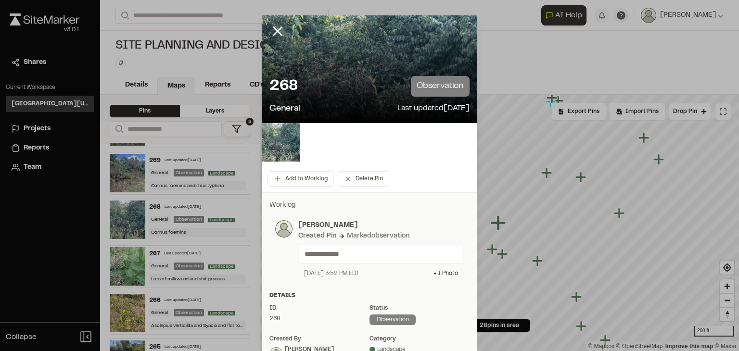
scroll to position [0, 0]
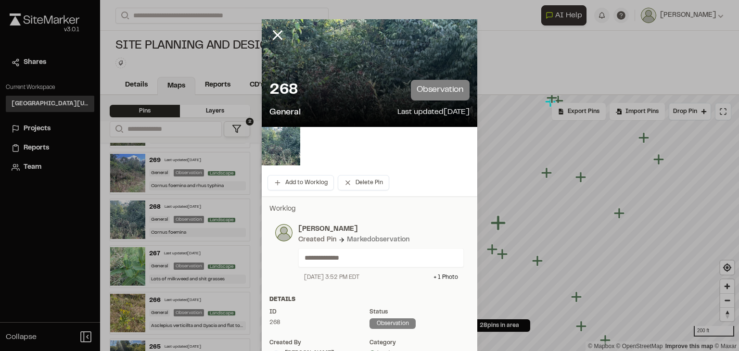
drag, startPoint x: 275, startPoint y: 38, endPoint x: 281, endPoint y: 53, distance: 16.0
click at [275, 38] on icon at bounding box center [277, 35] width 16 height 16
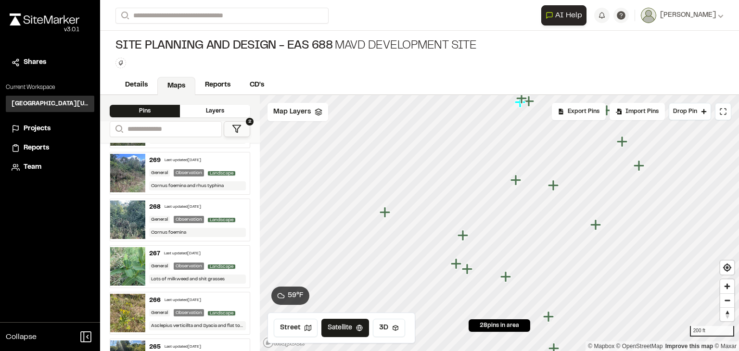
click at [157, 169] on div "General" at bounding box center [159, 172] width 21 height 7
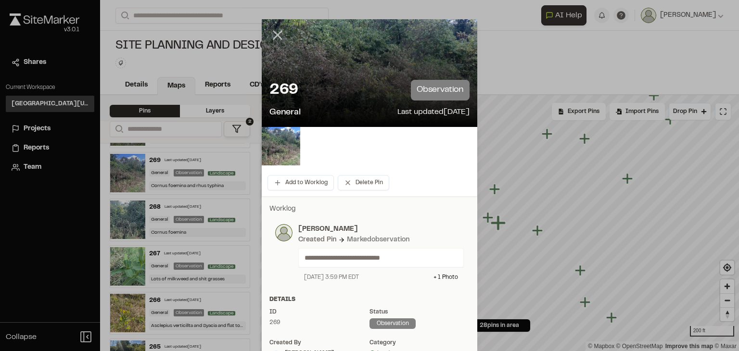
click at [274, 39] on icon at bounding box center [277, 35] width 16 height 16
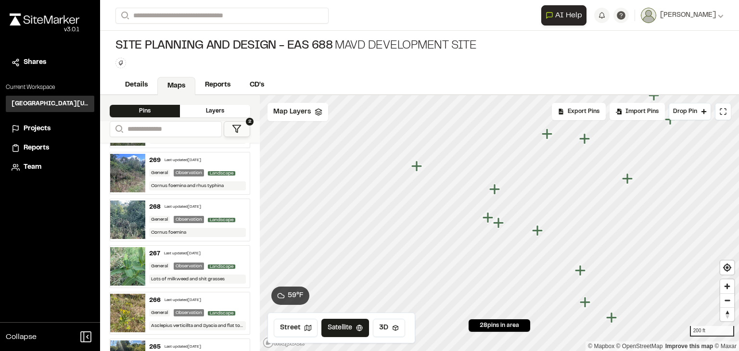
click at [496, 193] on icon "Map marker" at bounding box center [494, 189] width 11 height 11
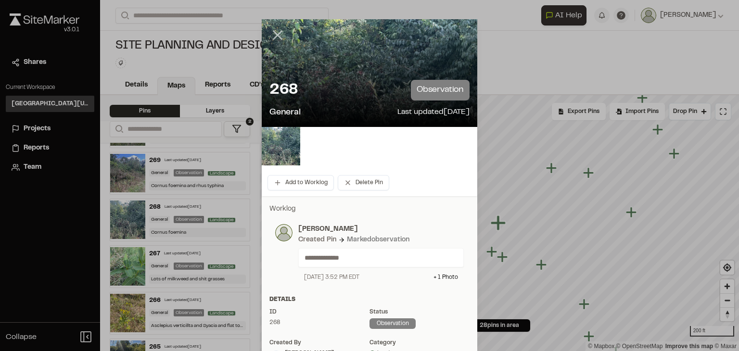
click at [271, 40] on icon at bounding box center [277, 35] width 16 height 16
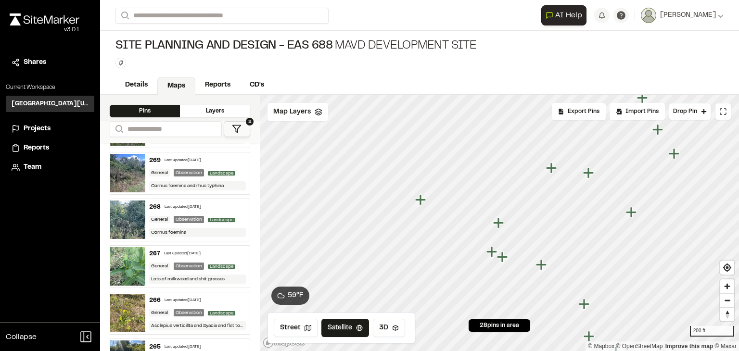
click at [504, 259] on icon "Map marker" at bounding box center [503, 257] width 13 height 13
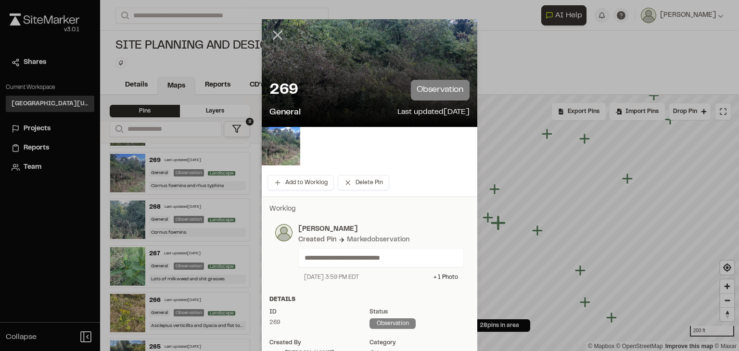
click at [275, 33] on icon at bounding box center [277, 35] width 16 height 16
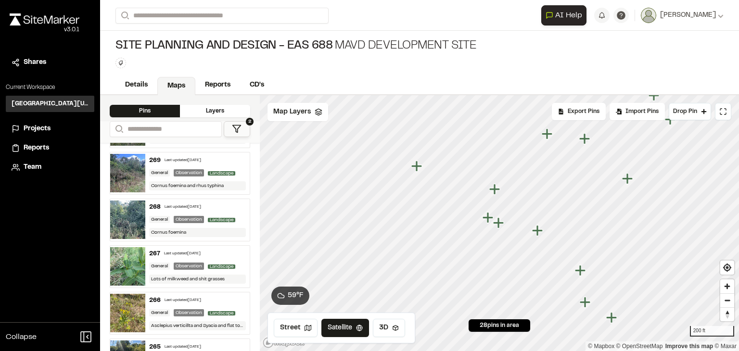
click at [487, 221] on icon "Map marker" at bounding box center [488, 217] width 11 height 11
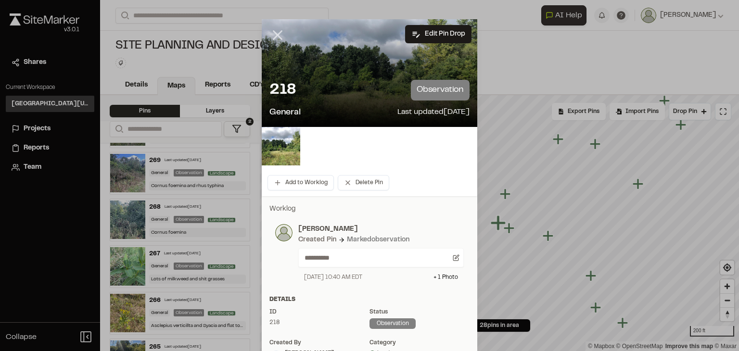
click at [272, 39] on icon at bounding box center [277, 35] width 16 height 16
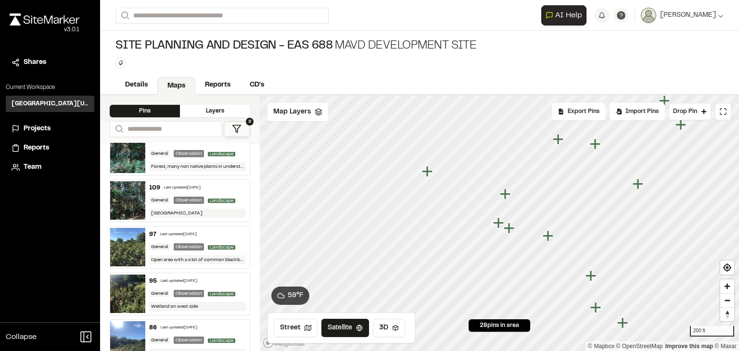
scroll to position [619, 0]
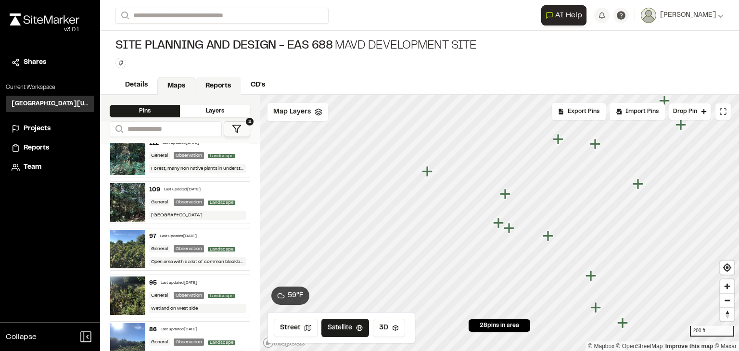
drag, startPoint x: 222, startPoint y: 85, endPoint x: 217, endPoint y: 88, distance: 6.3
click at [221, 85] on link "Reports" at bounding box center [218, 86] width 46 height 18
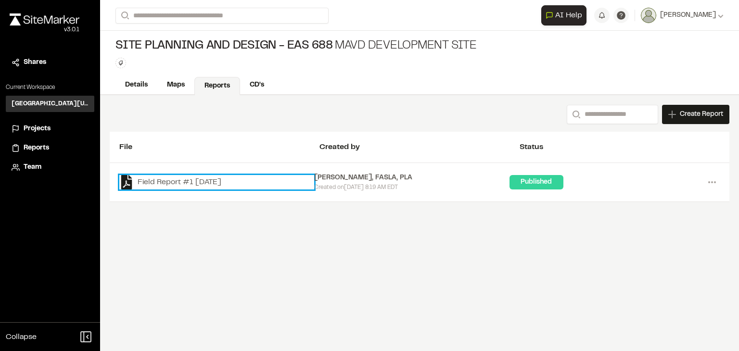
click at [200, 181] on link "Field Report #1 [DATE]" at bounding box center [216, 182] width 195 height 14
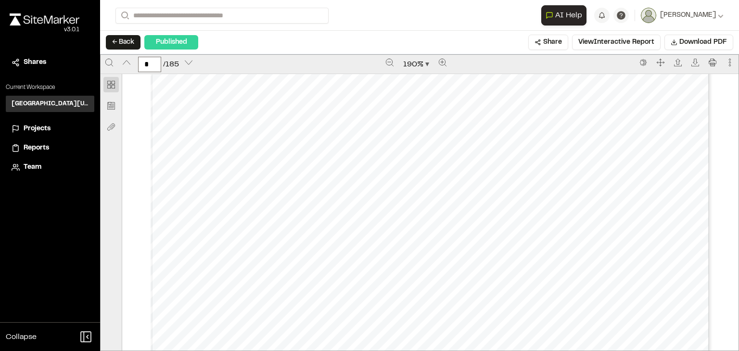
scroll to position [1203, 0]
type input "*"
type input "***"
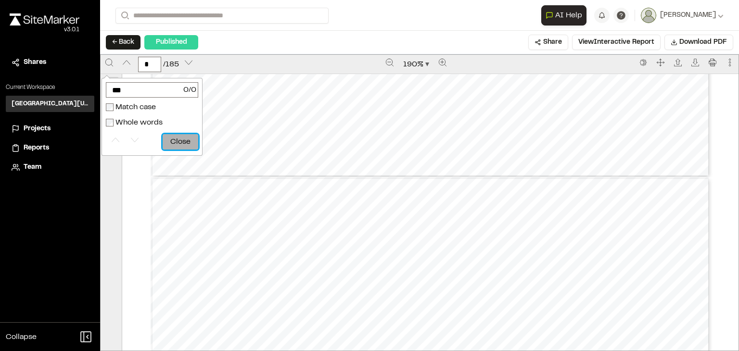
click at [166, 141] on button "Close" at bounding box center [181, 141] width 36 height 15
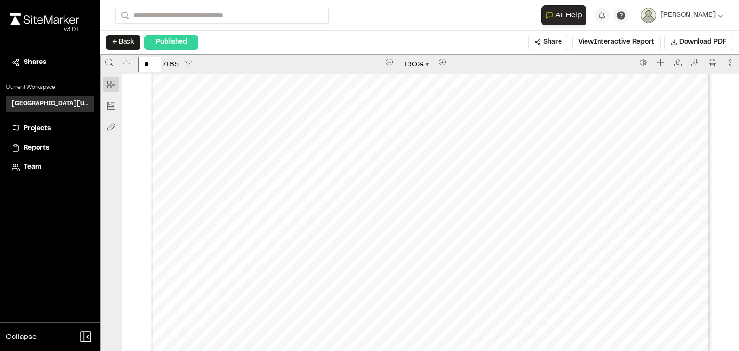
scroll to position [1636, 0]
click at [189, 276] on div "Prepared by [PERSON_NAME], FASLA, PLA - 3 - Created with SiteMarker" at bounding box center [431, 248] width 560 height 724
click at [226, 278] on div "Prepared by [PERSON_NAME], FASLA, PLA - 3 - Created with SiteMarker" at bounding box center [431, 248] width 560 height 724
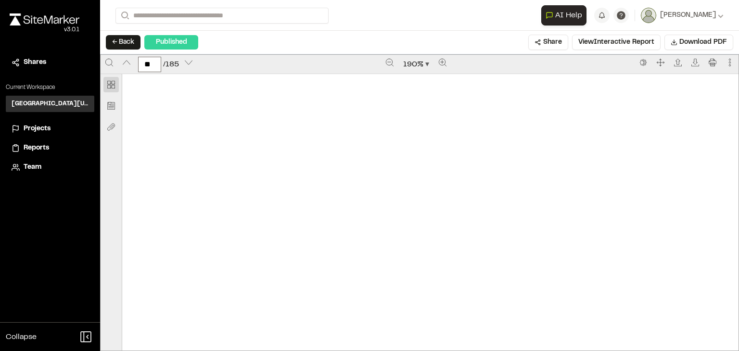
scroll to position [17224, 0]
type input "*"
drag, startPoint x: 211, startPoint y: 158, endPoint x: 154, endPoint y: 158, distance: 57.3
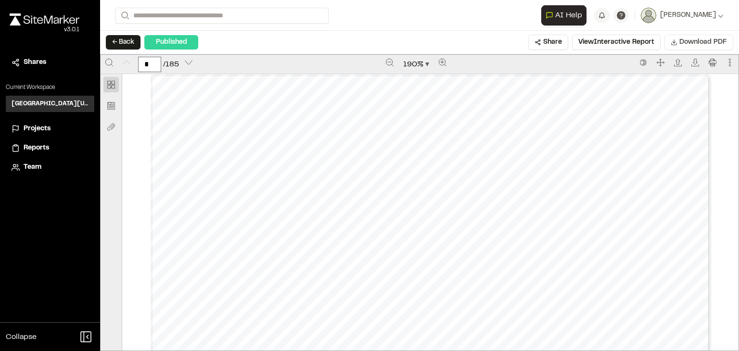
click at [702, 39] on span "Download PDF" at bounding box center [703, 42] width 48 height 11
click at [110, 40] on button "← Back" at bounding box center [123, 42] width 35 height 14
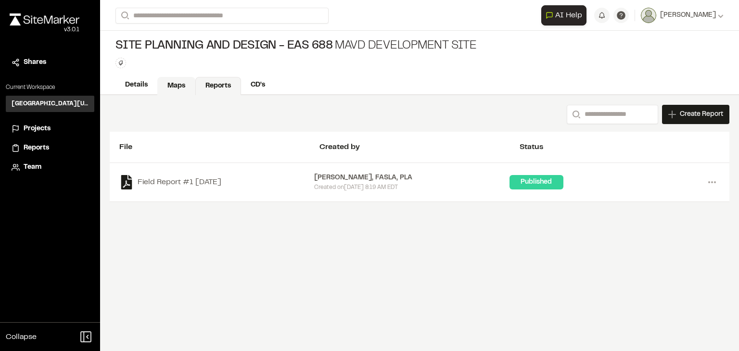
click at [182, 86] on link "Maps" at bounding box center [176, 86] width 38 height 18
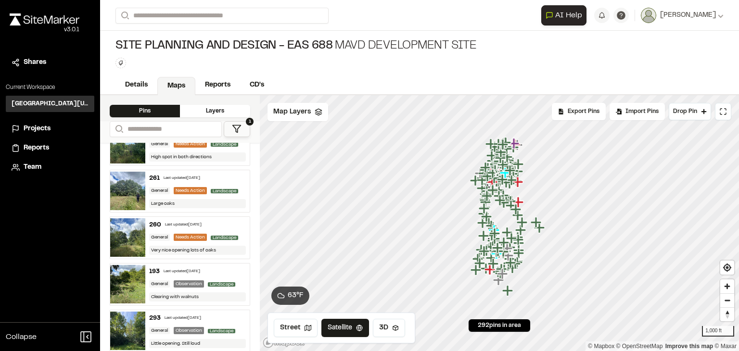
scroll to position [48, 0]
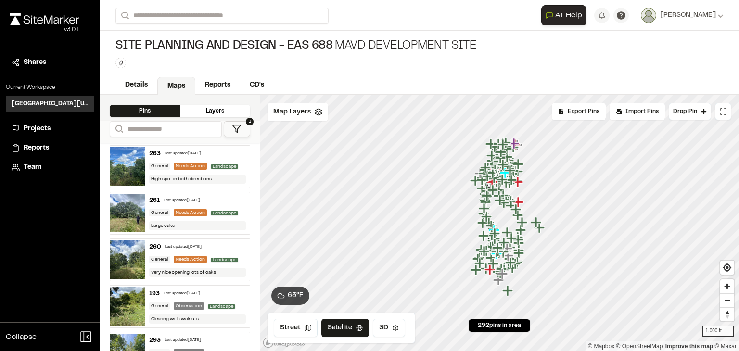
click at [195, 170] on div "Needs Action" at bounding box center [190, 166] width 33 height 7
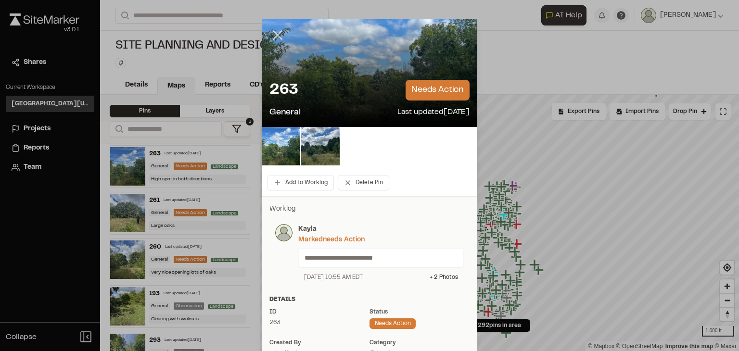
click at [277, 39] on icon at bounding box center [277, 35] width 16 height 16
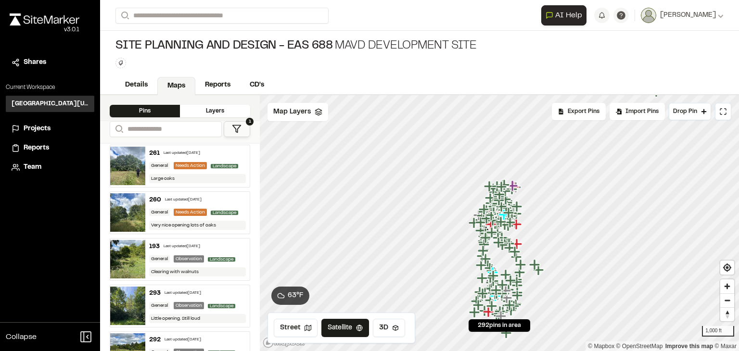
scroll to position [96, 0]
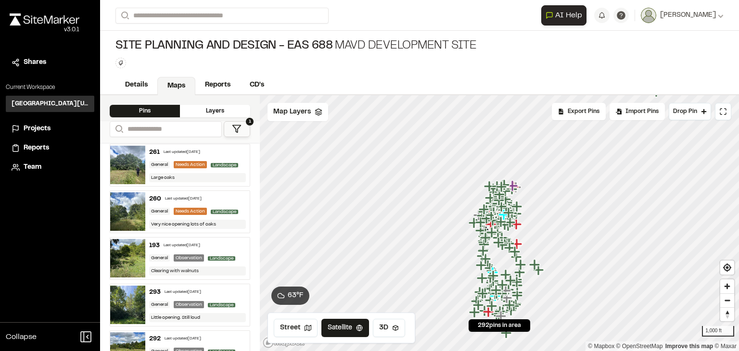
click at [207, 169] on div "General Needs Action Landscape" at bounding box center [197, 165] width 97 height 9
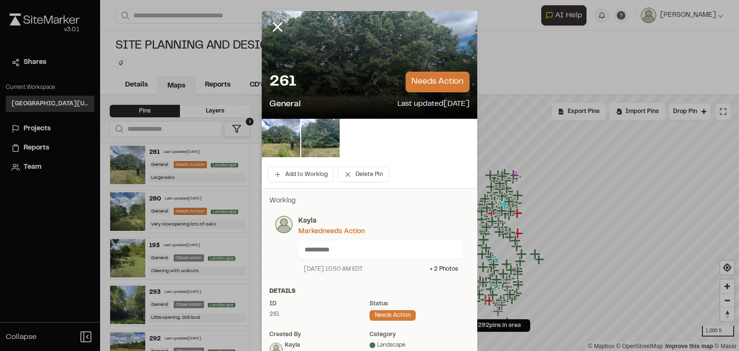
scroll to position [0, 0]
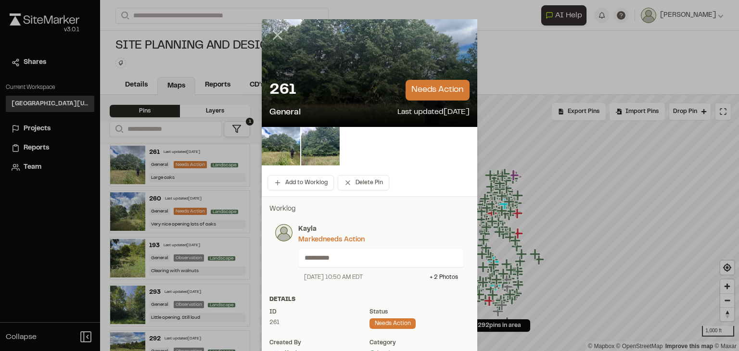
click at [274, 36] on line at bounding box center [278, 35] width 8 height 8
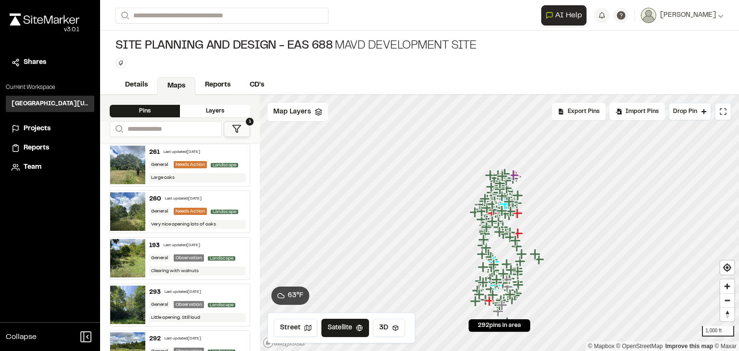
click at [199, 172] on div "261 Last updated [DATE] General Needs Action Landscape Large oaks" at bounding box center [197, 165] width 105 height 42
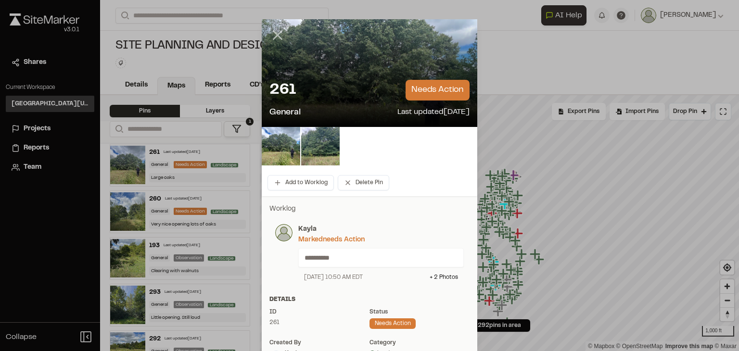
click at [274, 35] on line at bounding box center [278, 35] width 8 height 8
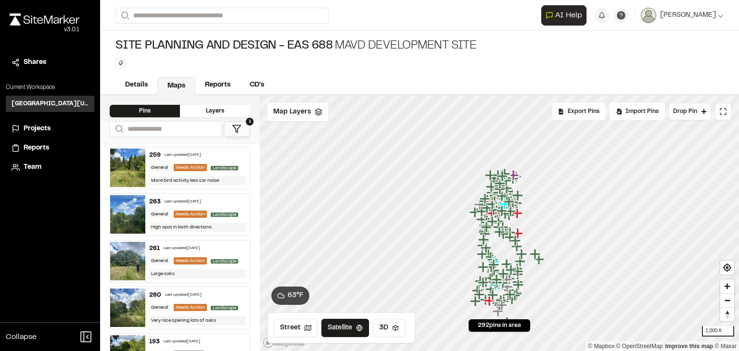
click at [237, 126] on polygon at bounding box center [237, 129] width 8 height 7
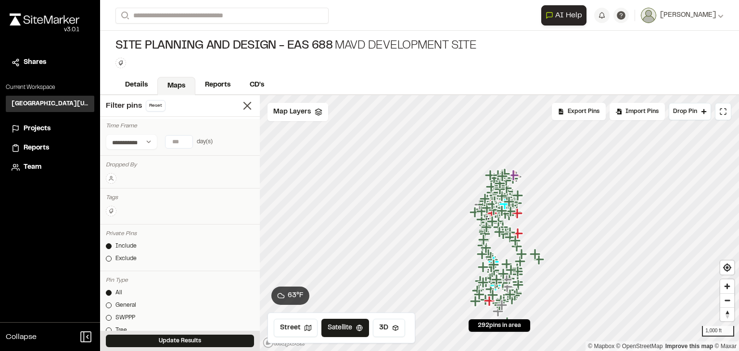
click at [112, 176] on icon at bounding box center [111, 179] width 6 height 6
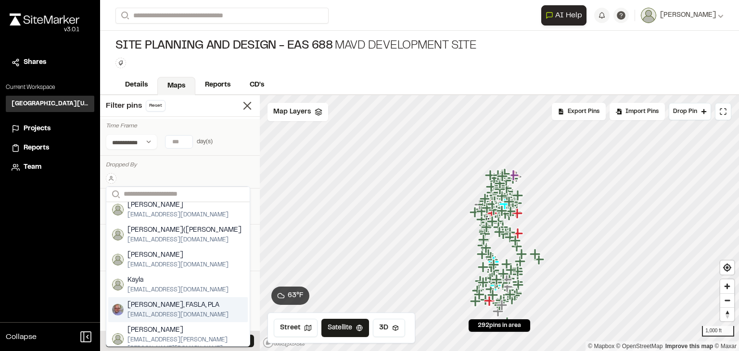
scroll to position [48, 0]
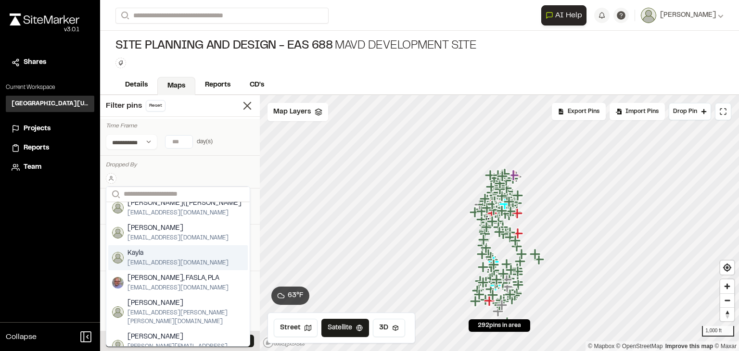
click at [173, 259] on span "[EMAIL_ADDRESS][DOMAIN_NAME]" at bounding box center [178, 263] width 101 height 9
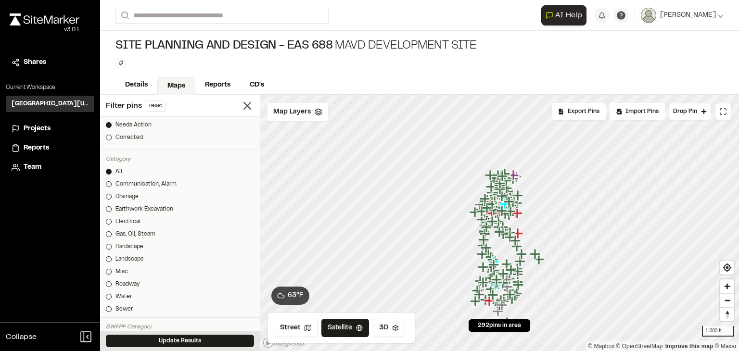
scroll to position [289, 0]
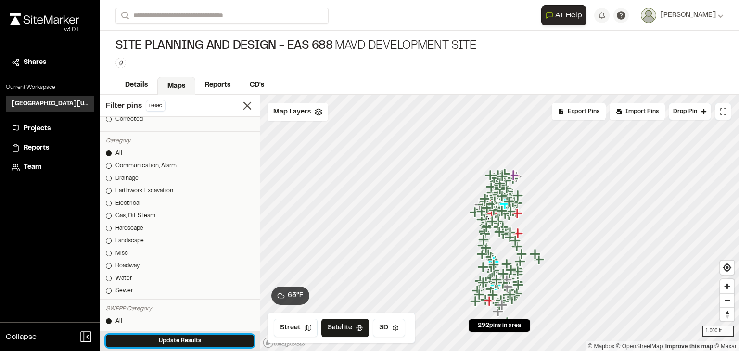
click at [213, 335] on button "Update Results" at bounding box center [180, 341] width 148 height 13
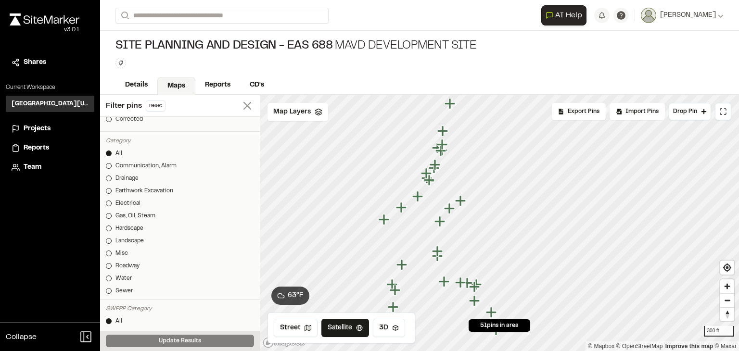
click at [244, 106] on line at bounding box center [247, 106] width 7 height 7
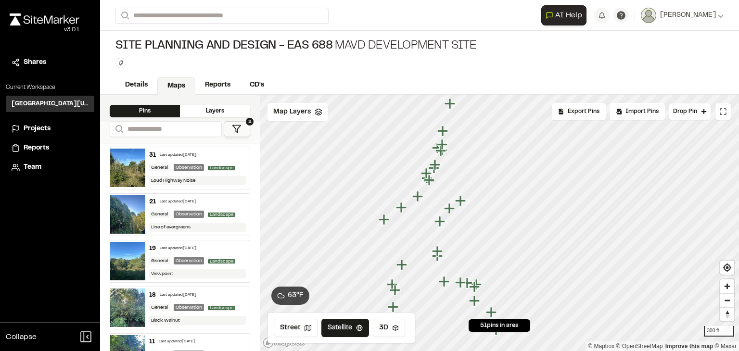
scroll to position [2102, 0]
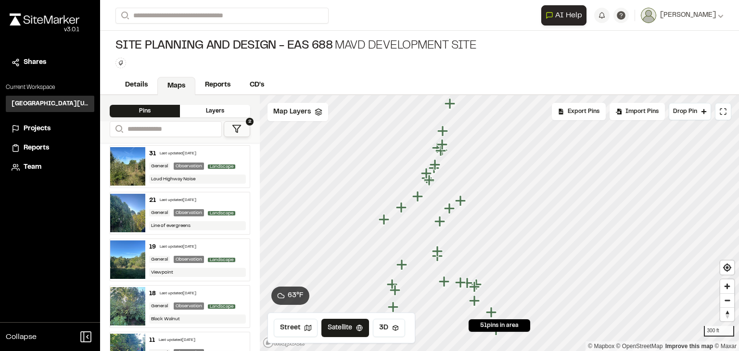
click at [175, 270] on div "19 Last updated [DATE] General Observation Landscape Viewpoint" at bounding box center [197, 260] width 105 height 42
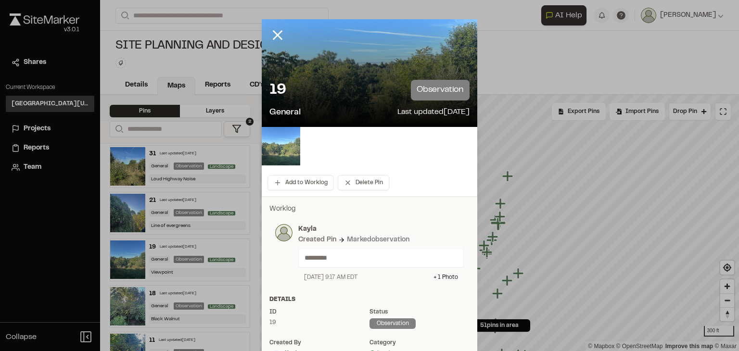
click at [281, 154] on img at bounding box center [281, 146] width 38 height 38
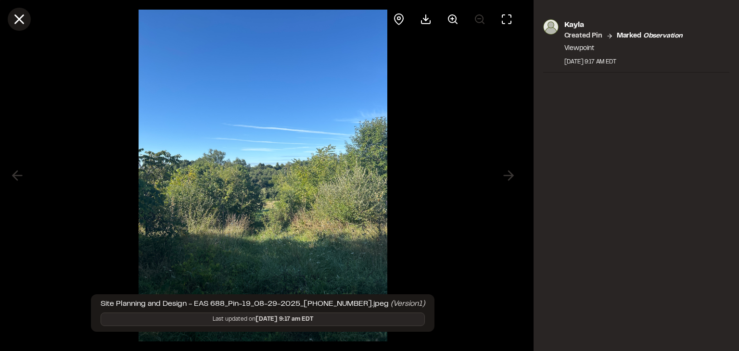
click at [19, 22] on icon at bounding box center [19, 19] width 16 height 16
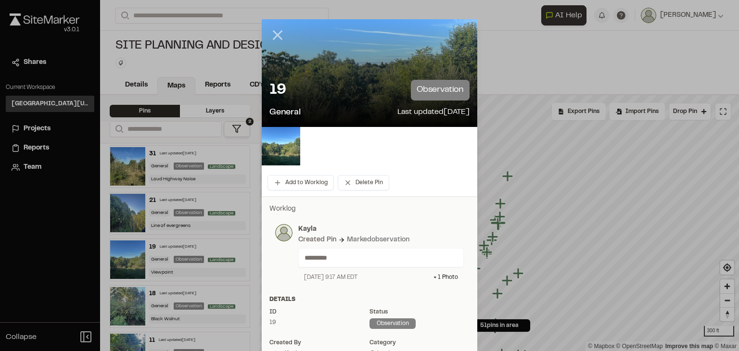
click at [272, 35] on icon at bounding box center [277, 35] width 16 height 16
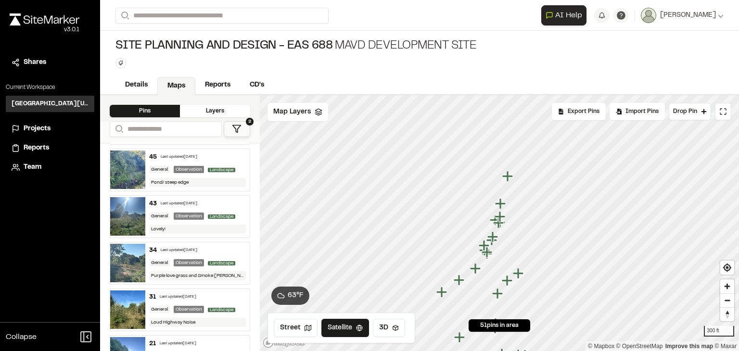
scroll to position [1958, 0]
click at [159, 221] on div "General" at bounding box center [159, 217] width 21 height 7
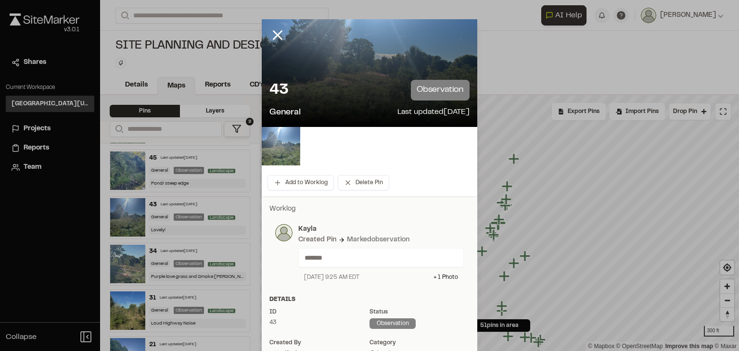
click at [275, 143] on img at bounding box center [281, 146] width 38 height 38
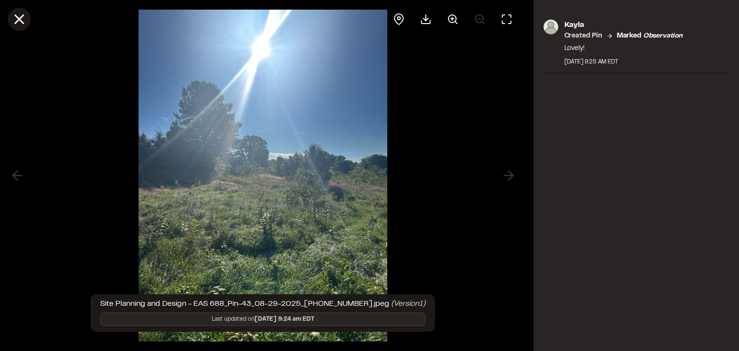
click at [22, 21] on icon at bounding box center [19, 19] width 16 height 16
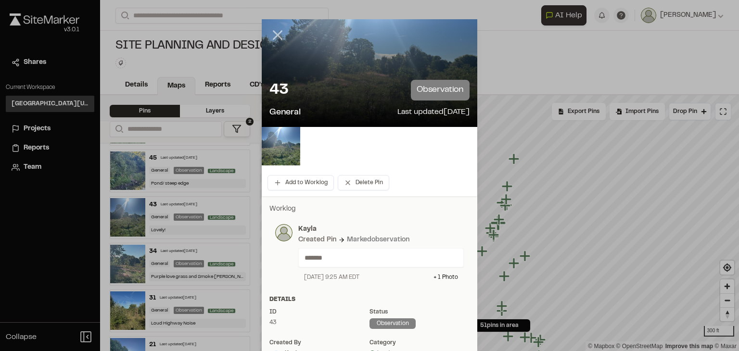
click at [271, 31] on icon at bounding box center [277, 35] width 16 height 16
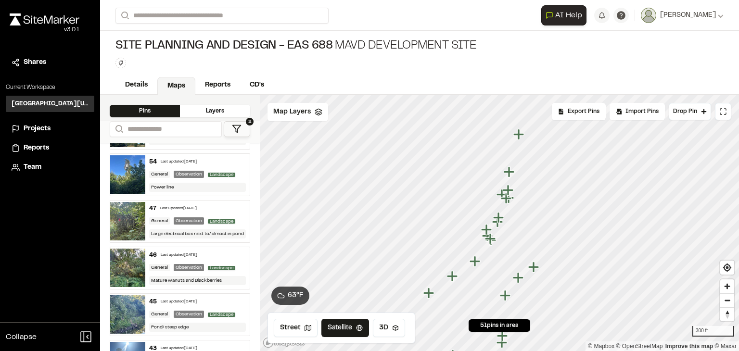
scroll to position [1813, 0]
click at [195, 283] on div "46 Last updated [DATE] General Observation Landscape Mature wanuts and Blackber…" at bounding box center [197, 269] width 105 height 42
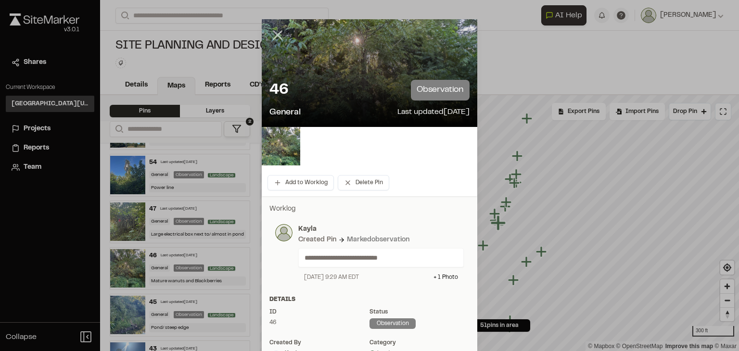
click at [274, 36] on line at bounding box center [278, 35] width 8 height 8
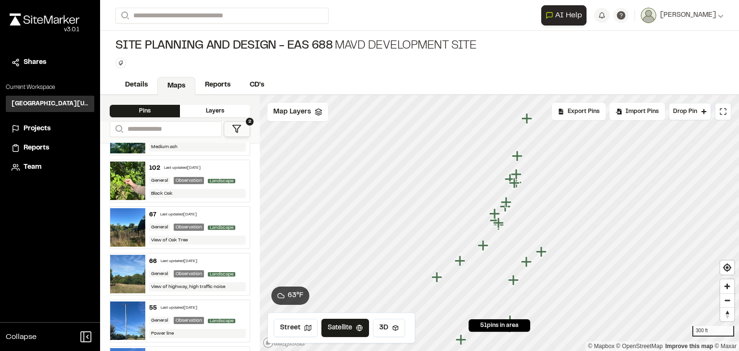
scroll to position [1621, 0]
click at [193, 241] on div "67 Last updated [DATE] General Observation Landscape View of Oak Tree" at bounding box center [197, 228] width 105 height 42
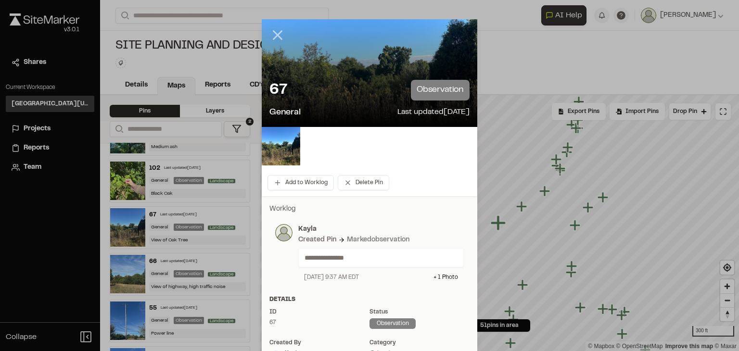
click at [274, 38] on line at bounding box center [278, 35] width 8 height 8
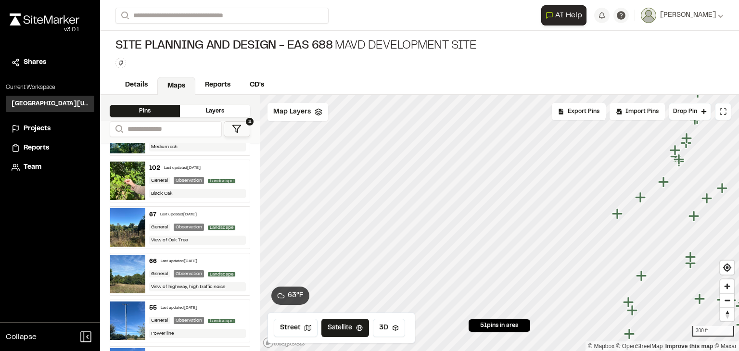
click at [620, 216] on icon "Map marker" at bounding box center [618, 214] width 13 height 13
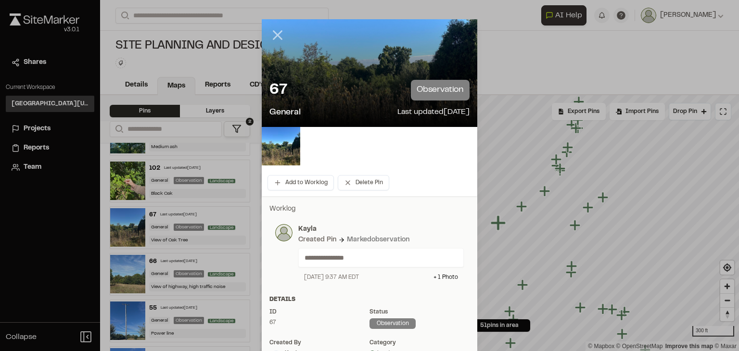
click at [273, 37] on icon at bounding box center [277, 35] width 16 height 16
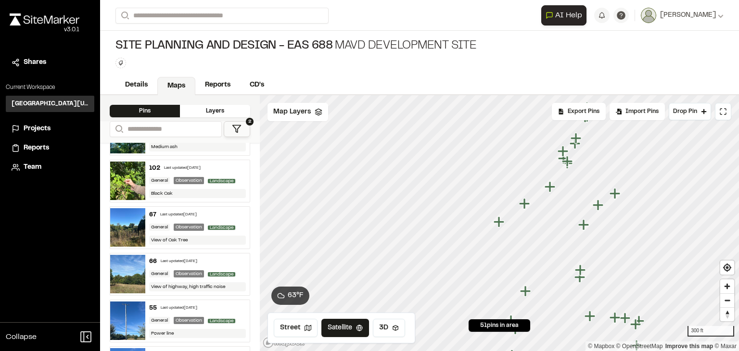
click at [189, 184] on div "Observation" at bounding box center [189, 180] width 30 height 7
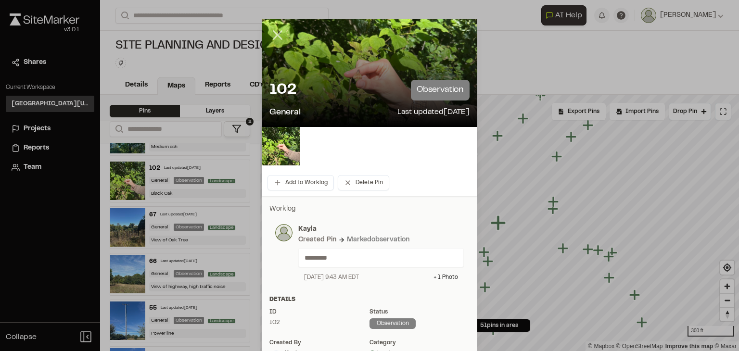
click at [274, 33] on line at bounding box center [278, 35] width 8 height 8
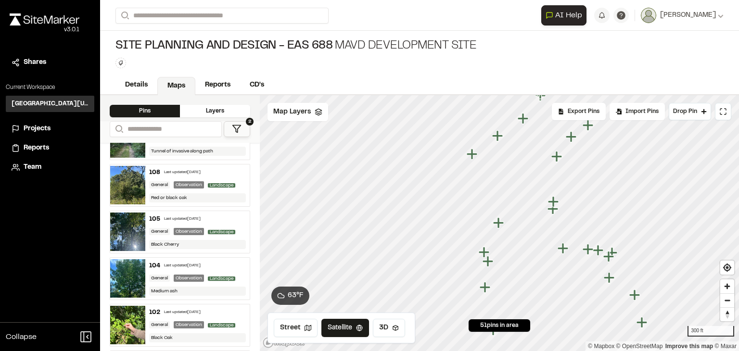
scroll to position [1476, 0]
click at [201, 176] on div "Last updated [DATE]" at bounding box center [182, 173] width 37 height 6
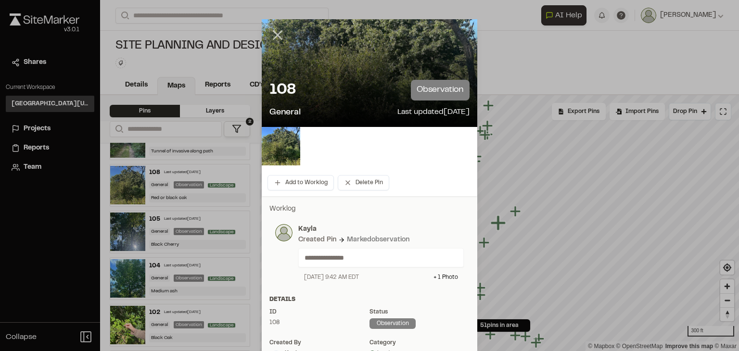
click at [269, 33] on icon at bounding box center [277, 35] width 16 height 16
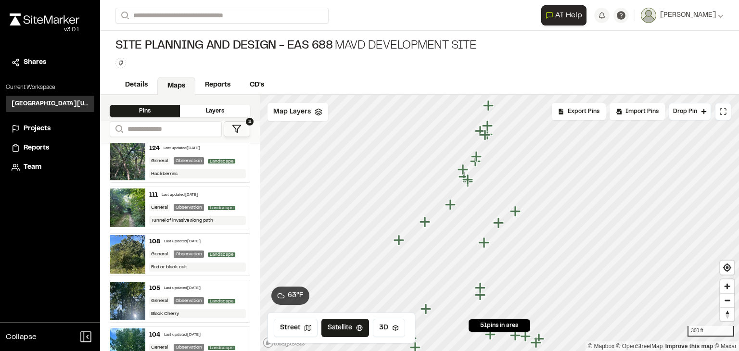
scroll to position [1380, 0]
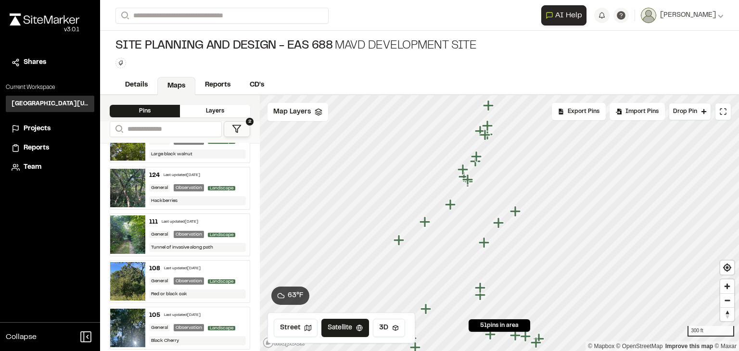
click at [179, 238] on div "Observation" at bounding box center [189, 234] width 30 height 7
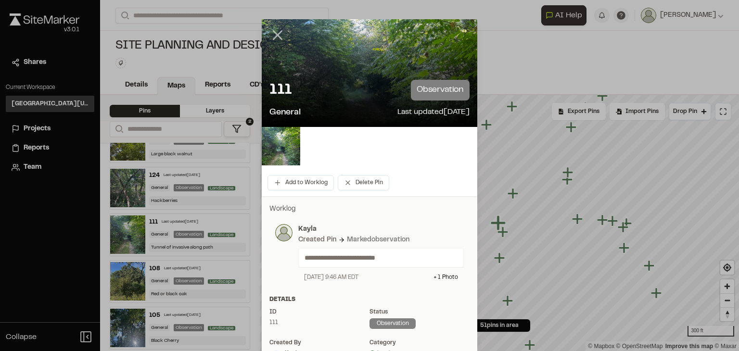
click at [274, 35] on line at bounding box center [278, 35] width 8 height 8
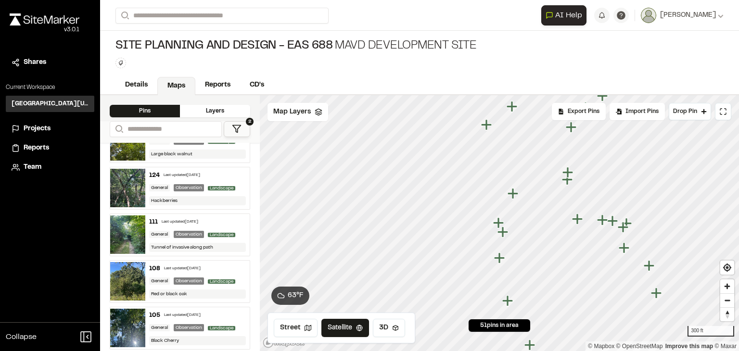
click at [199, 192] on div "Observation" at bounding box center [189, 187] width 30 height 7
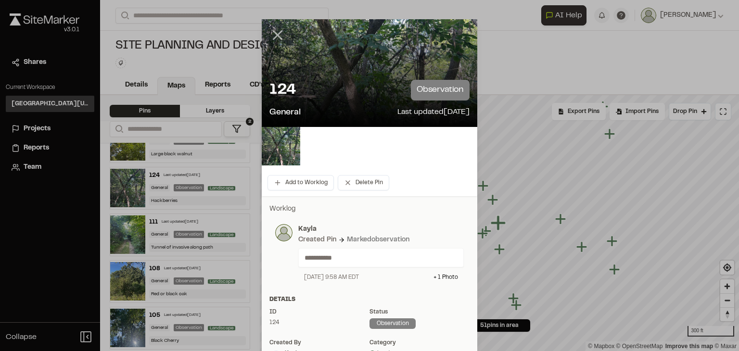
click at [277, 38] on line at bounding box center [278, 35] width 8 height 8
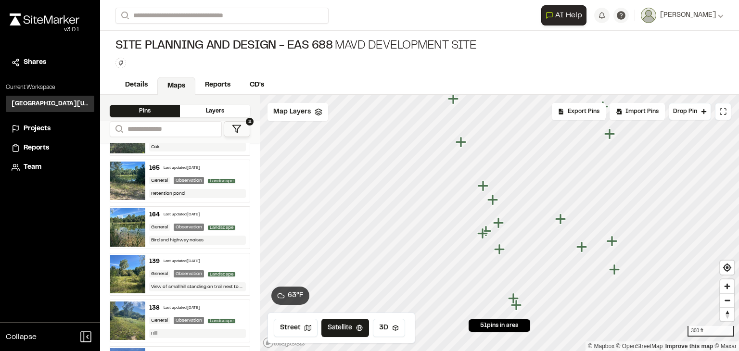
scroll to position [851, 0]
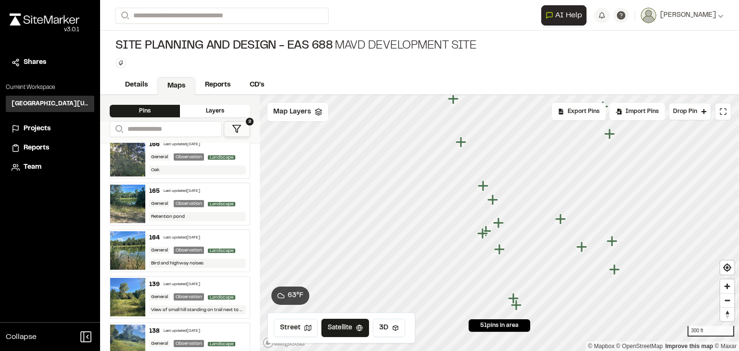
click at [198, 161] on div "Observation" at bounding box center [189, 157] width 30 height 7
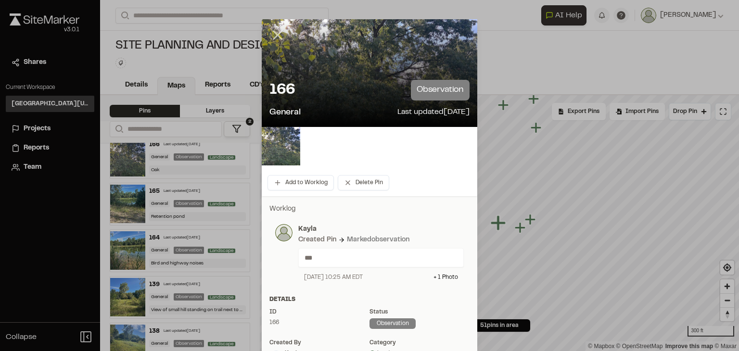
click at [275, 35] on icon at bounding box center [277, 35] width 16 height 16
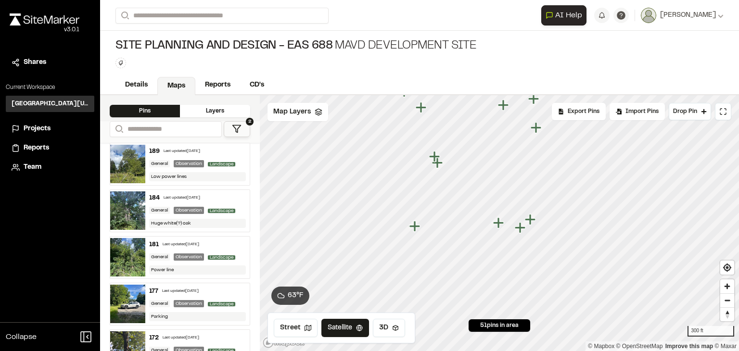
scroll to position [610, 0]
click at [188, 203] on div "184 Last updated [DATE]" at bounding box center [197, 198] width 97 height 9
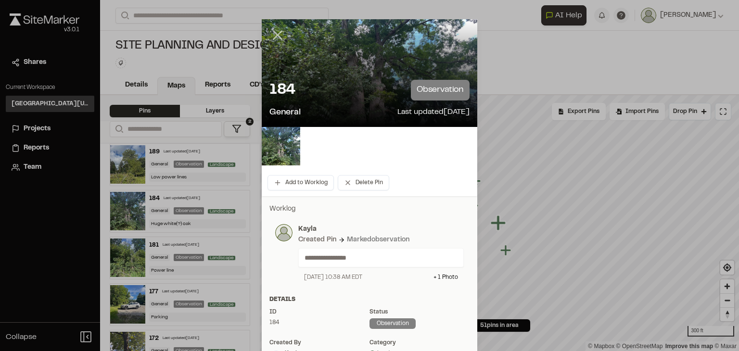
click at [277, 36] on icon at bounding box center [277, 35] width 16 height 16
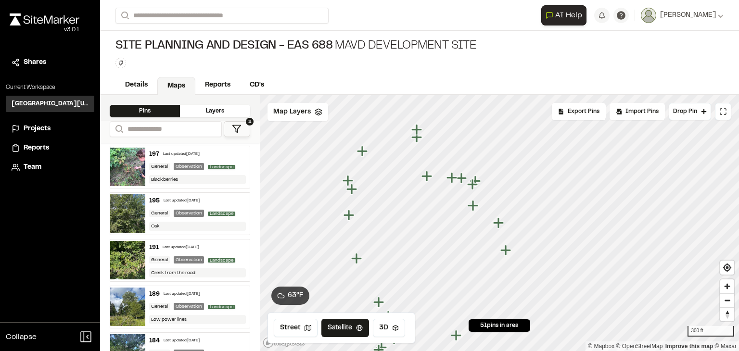
scroll to position [466, 0]
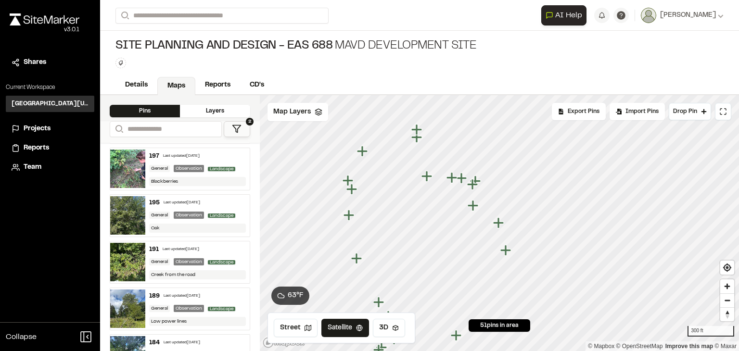
click at [184, 235] on div "195 Last updated [DATE] General Observation Landscape Oak" at bounding box center [197, 216] width 105 height 42
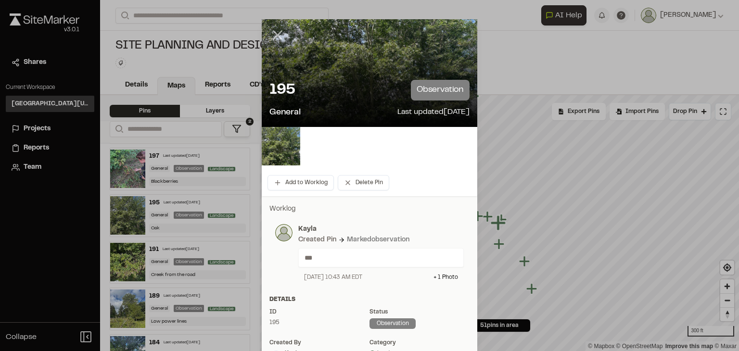
click at [276, 37] on line at bounding box center [278, 35] width 8 height 8
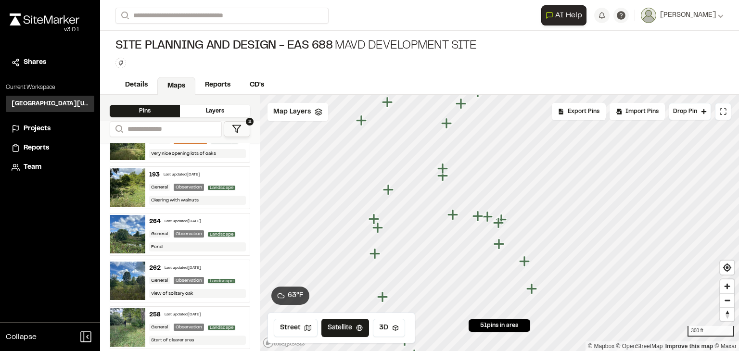
scroll to position [129, 0]
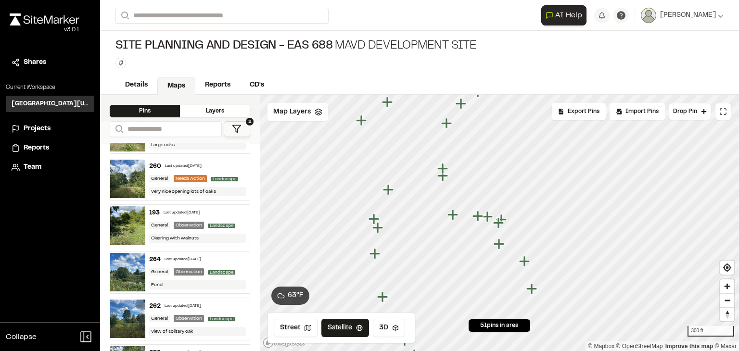
click at [214, 183] on div "General Needs Action Landscape" at bounding box center [197, 179] width 97 height 9
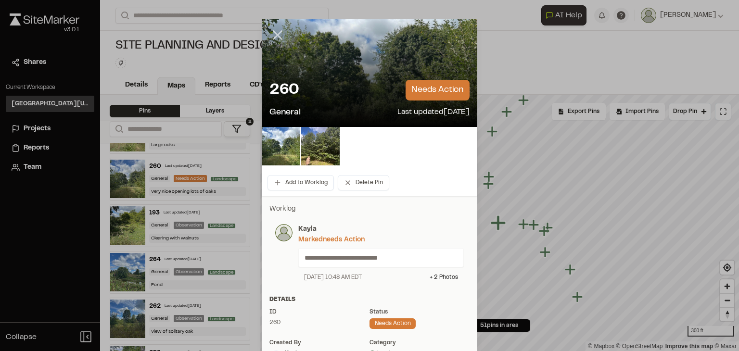
click at [271, 34] on icon at bounding box center [277, 35] width 16 height 16
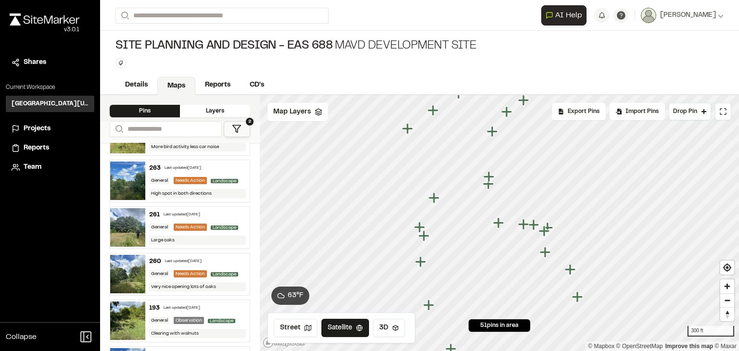
scroll to position [33, 0]
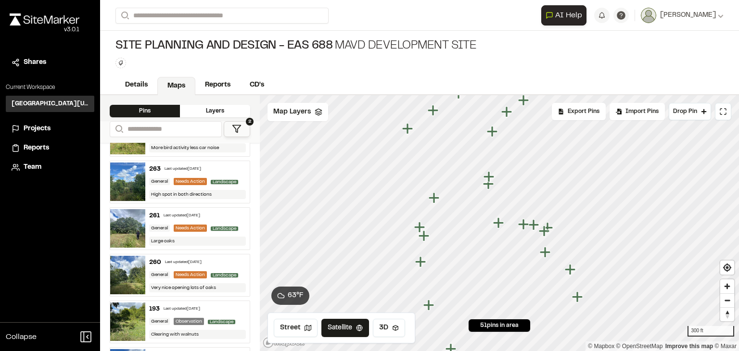
click at [208, 233] on div "General Needs Action Landscape" at bounding box center [197, 228] width 97 height 9
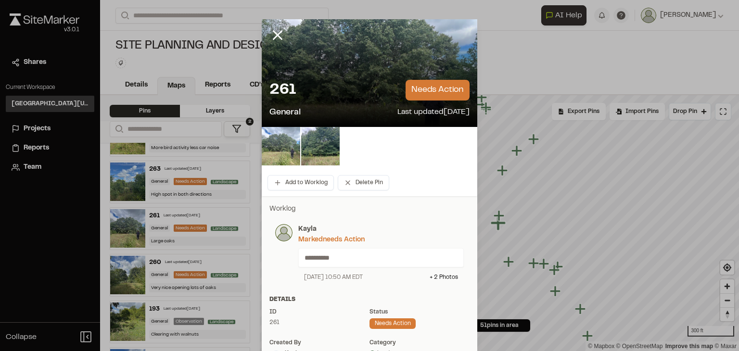
click at [283, 151] on img at bounding box center [281, 146] width 38 height 38
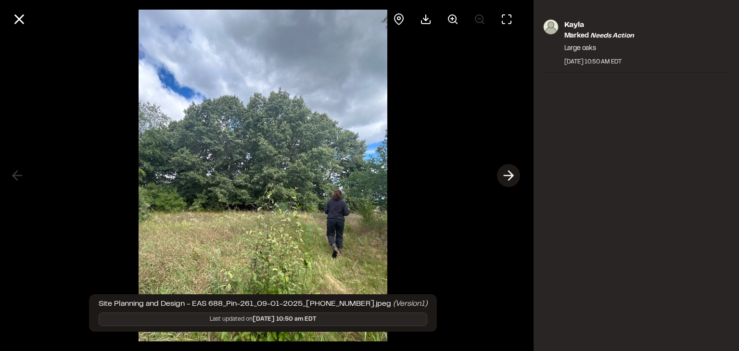
click at [509, 176] on icon at bounding box center [508, 175] width 15 height 16
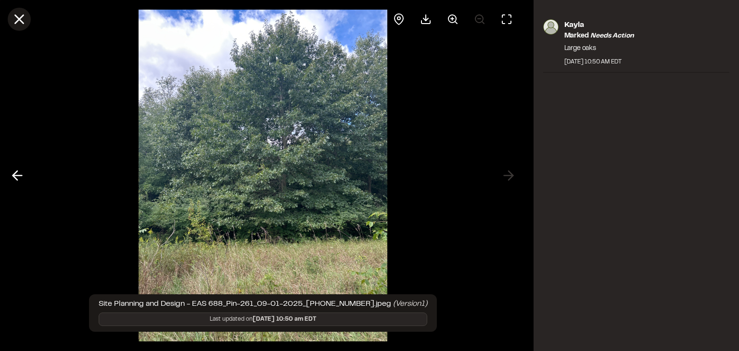
click at [20, 22] on icon at bounding box center [19, 19] width 16 height 16
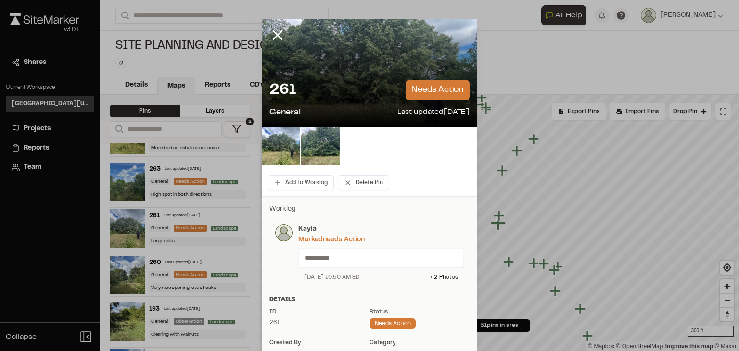
click at [277, 36] on icon at bounding box center [277, 35] width 16 height 16
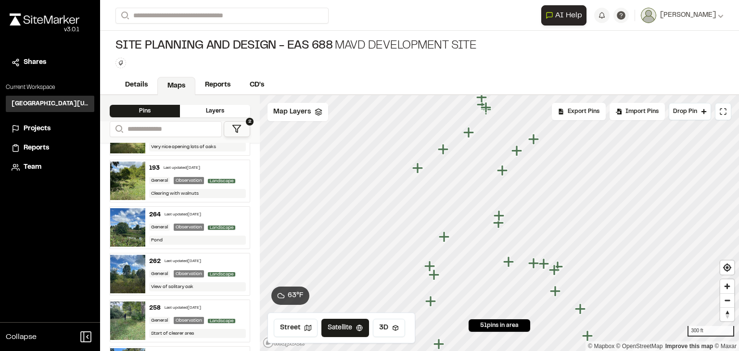
scroll to position [0, 0]
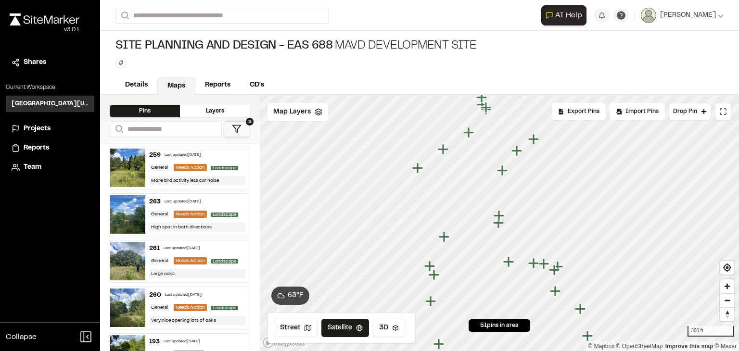
click at [212, 172] on div "General Needs Action Landscape" at bounding box center [197, 168] width 97 height 9
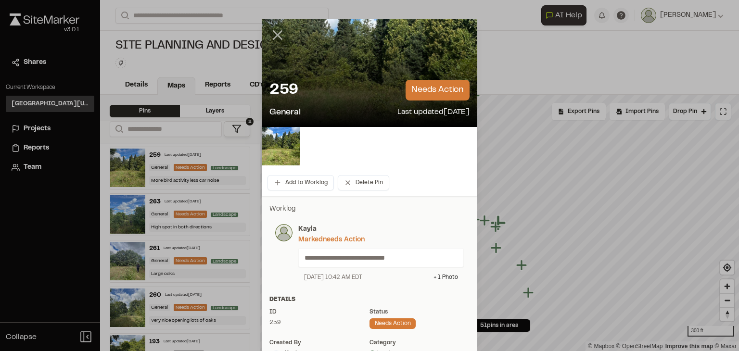
click at [277, 36] on icon at bounding box center [277, 35] width 16 height 16
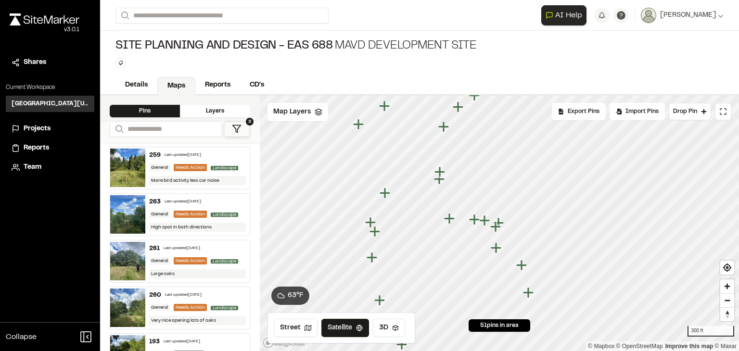
click at [239, 126] on icon at bounding box center [237, 129] width 10 height 10
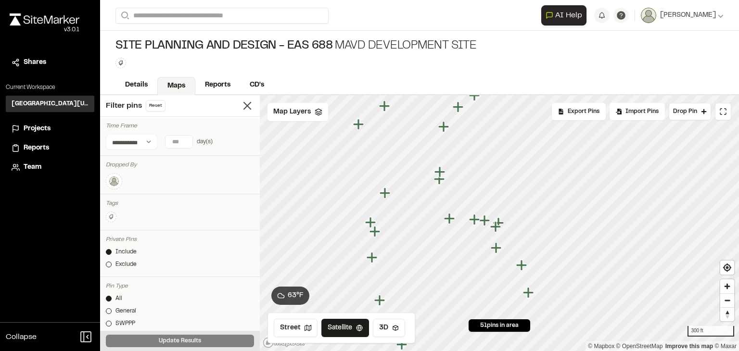
click at [115, 181] on img at bounding box center [114, 182] width 12 height 12
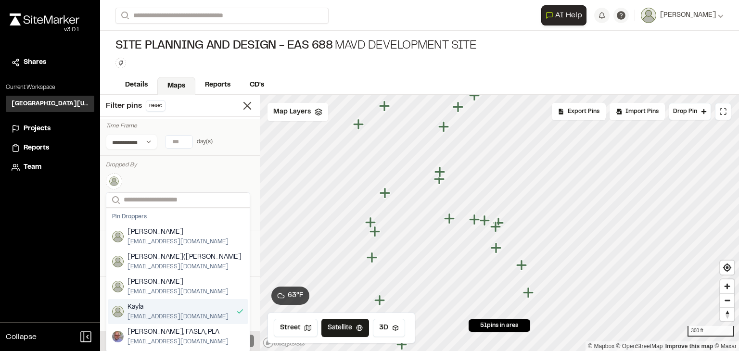
click at [202, 316] on div "[PERSON_NAME] [PERSON_NAME][EMAIL_ADDRESS][DOMAIN_NAME]" at bounding box center [178, 311] width 140 height 25
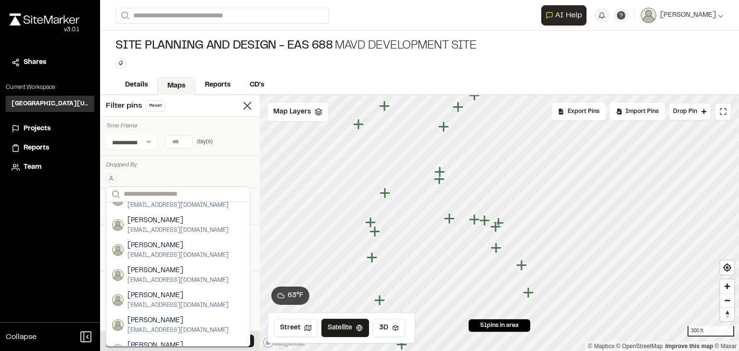
scroll to position [224, 0]
click at [183, 315] on span "[PERSON_NAME]" at bounding box center [178, 320] width 101 height 11
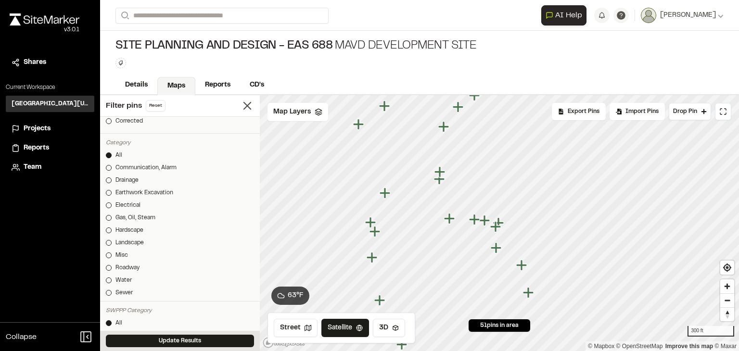
scroll to position [337, 0]
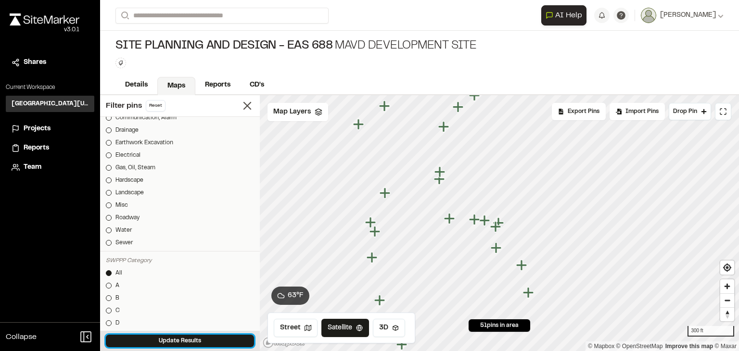
click at [191, 344] on button "Update Results" at bounding box center [180, 341] width 148 height 13
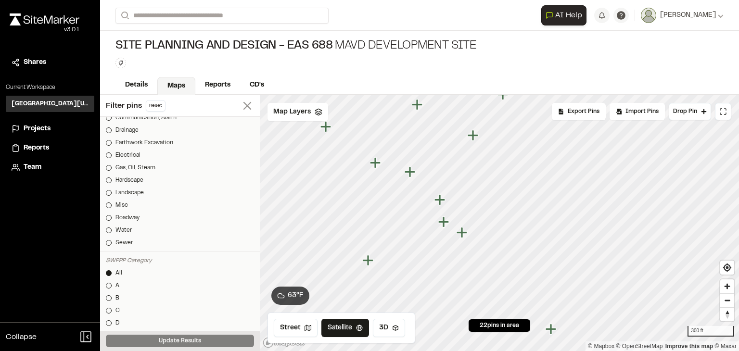
click at [244, 106] on line at bounding box center [247, 106] width 7 height 7
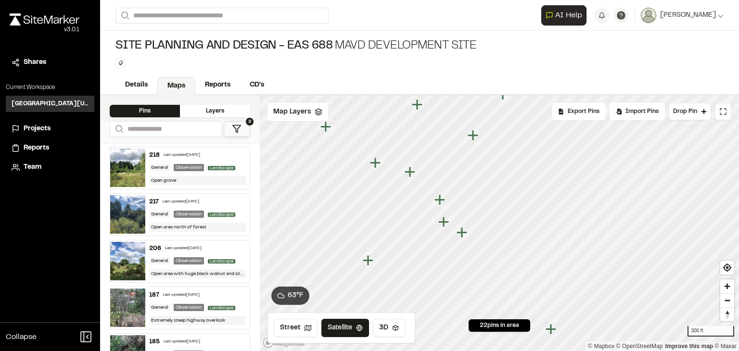
click at [155, 259] on div "General" at bounding box center [159, 260] width 21 height 7
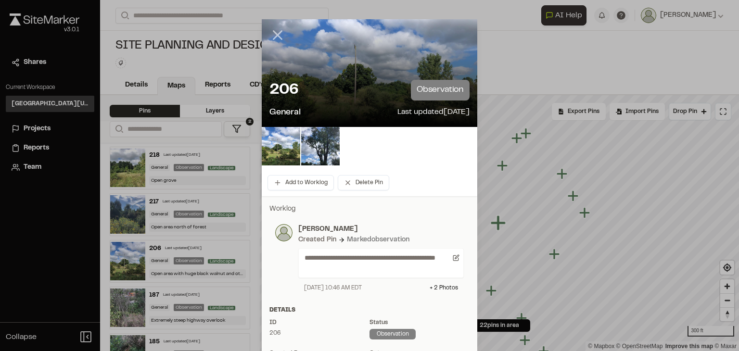
click at [274, 38] on line at bounding box center [278, 35] width 8 height 8
